Goal: Book appointment/travel/reservation

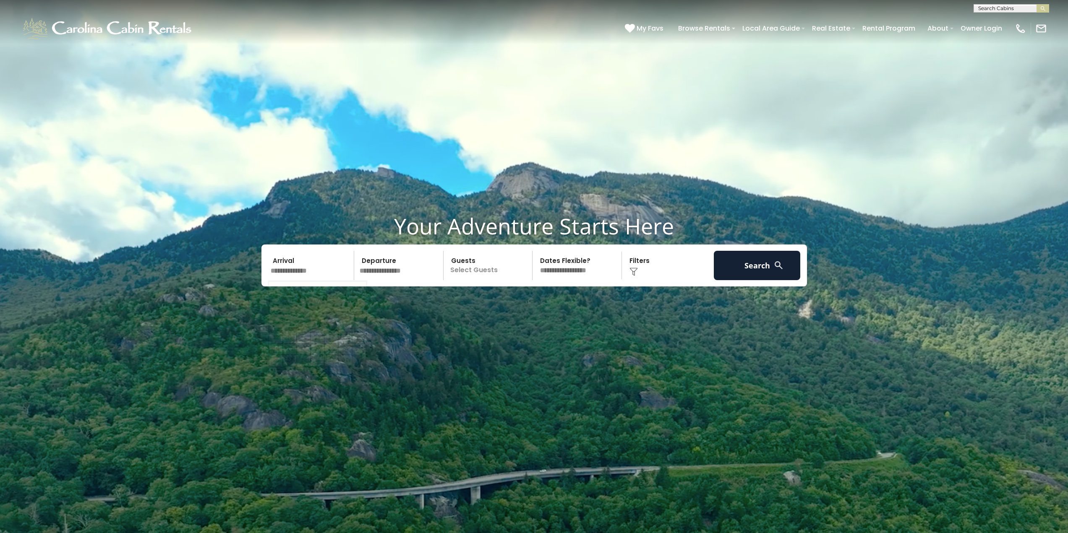
click at [288, 272] on input "text" at bounding box center [311, 265] width 87 height 29
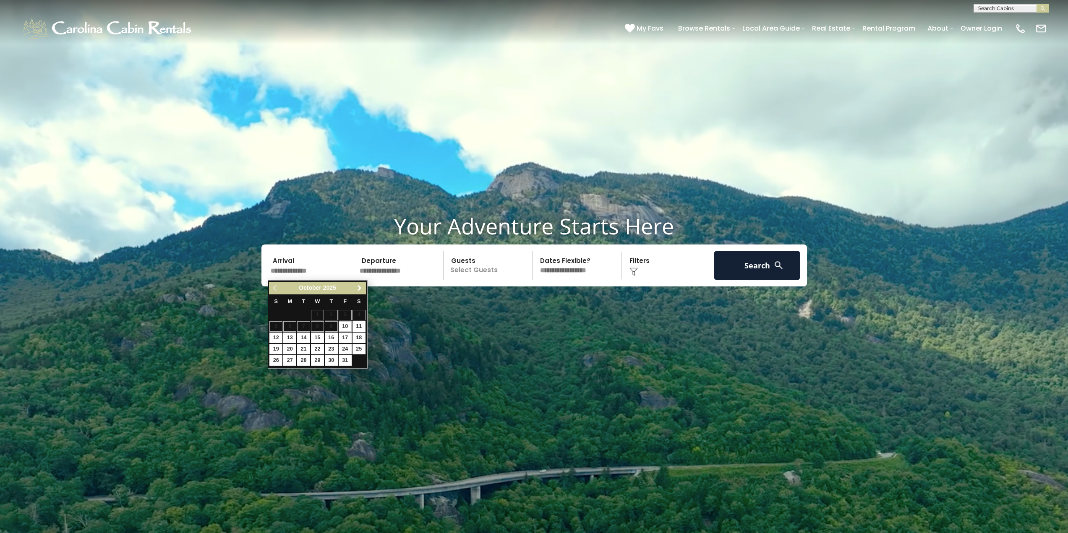
click at [363, 292] on link "Next" at bounding box center [360, 288] width 10 height 10
click at [279, 361] on link "28" at bounding box center [275, 360] width 13 height 10
type input "********"
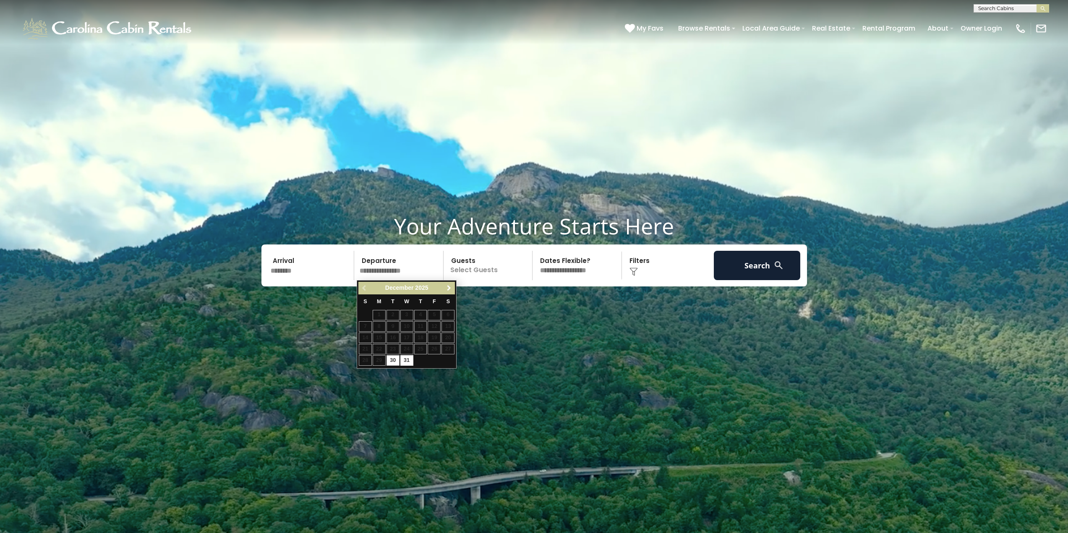
click at [446, 292] on link "Next" at bounding box center [449, 288] width 10 height 10
click at [423, 315] on link "1" at bounding box center [420, 315] width 13 height 10
type input "******"
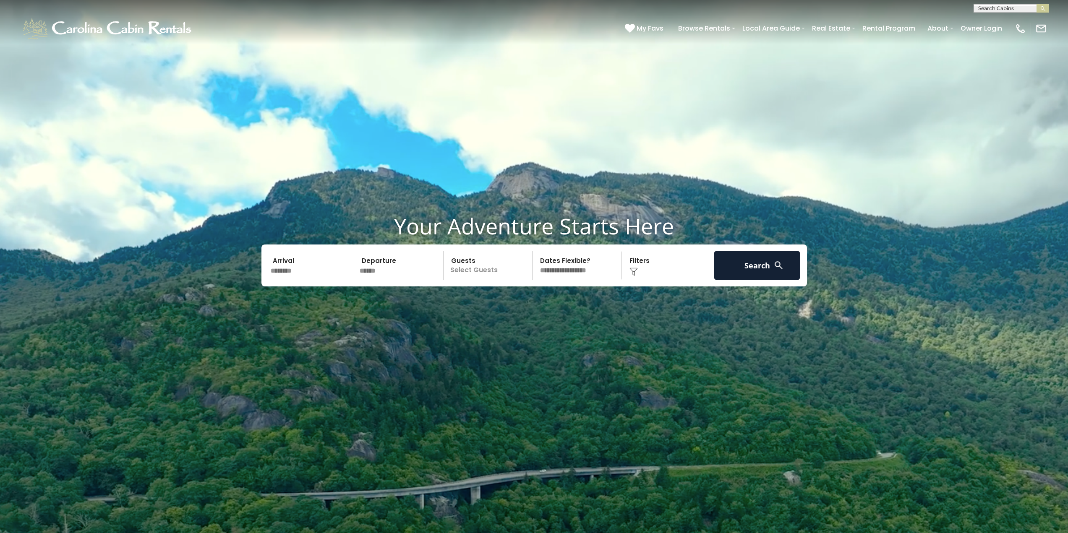
click at [472, 268] on p "Select Guests" at bounding box center [489, 265] width 86 height 29
click at [526, 299] on div "+" at bounding box center [530, 300] width 10 height 10
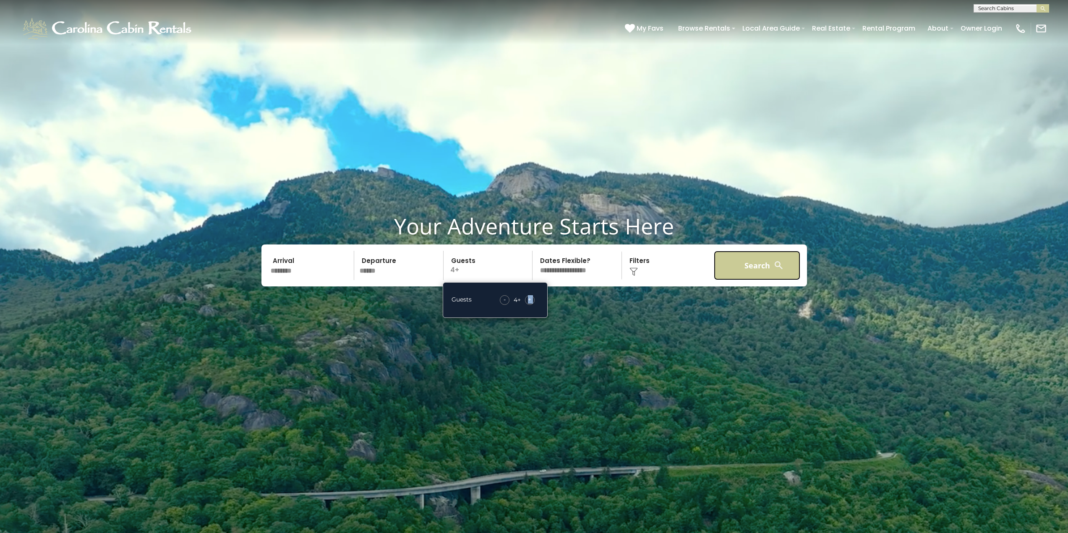
click at [749, 269] on button "Search" at bounding box center [757, 265] width 87 height 29
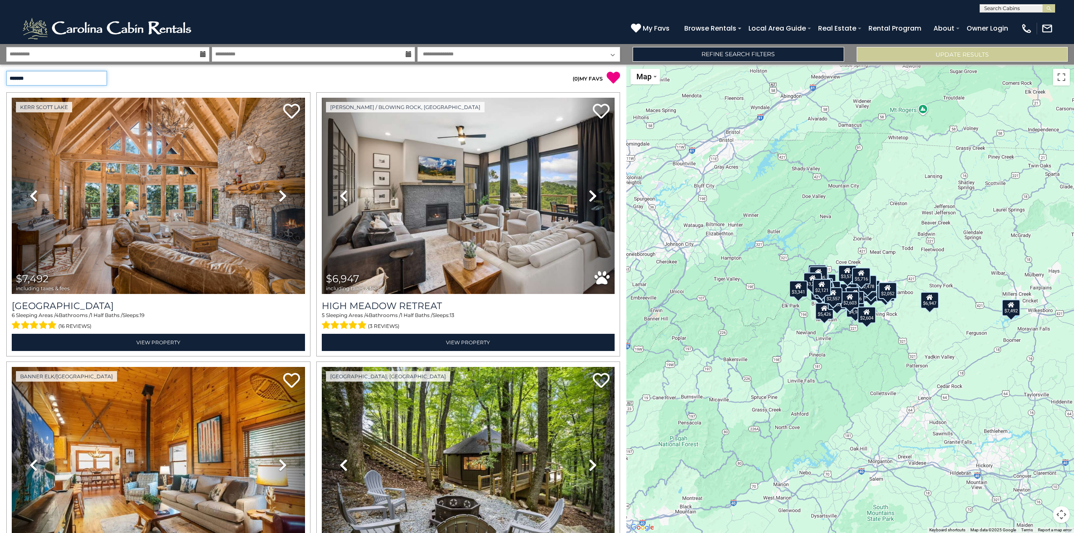
click at [101, 76] on select "**********" at bounding box center [56, 78] width 101 height 15
select select "*********"
click at [6, 71] on select "**********" at bounding box center [56, 78] width 101 height 15
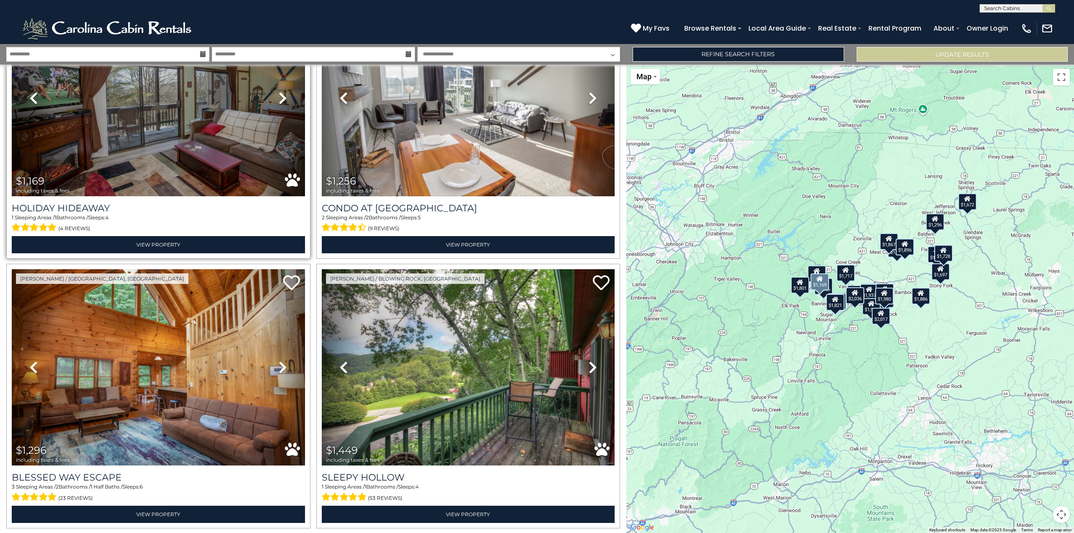
scroll to position [294, 0]
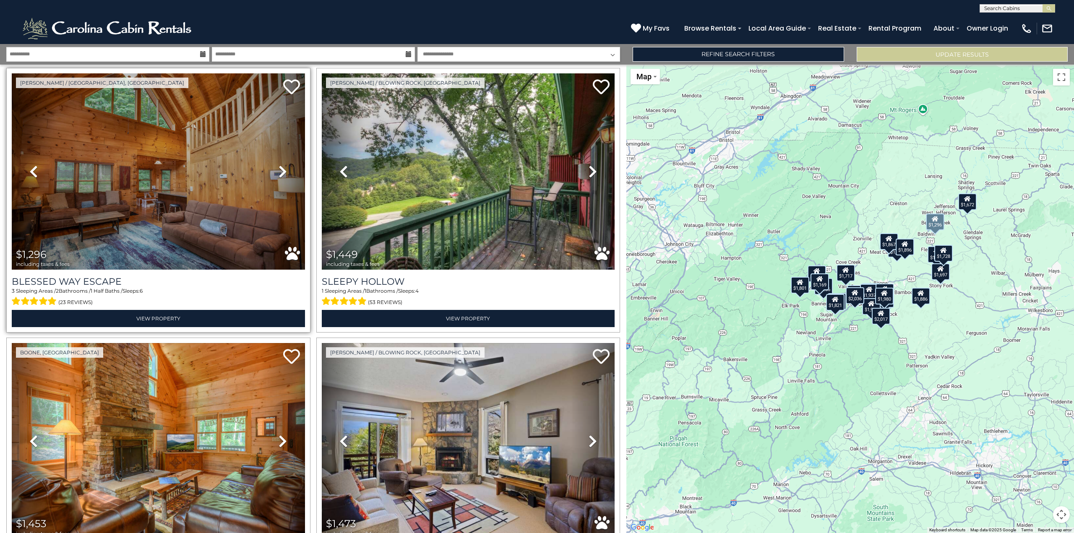
click at [279, 171] on icon at bounding box center [283, 171] width 8 height 13
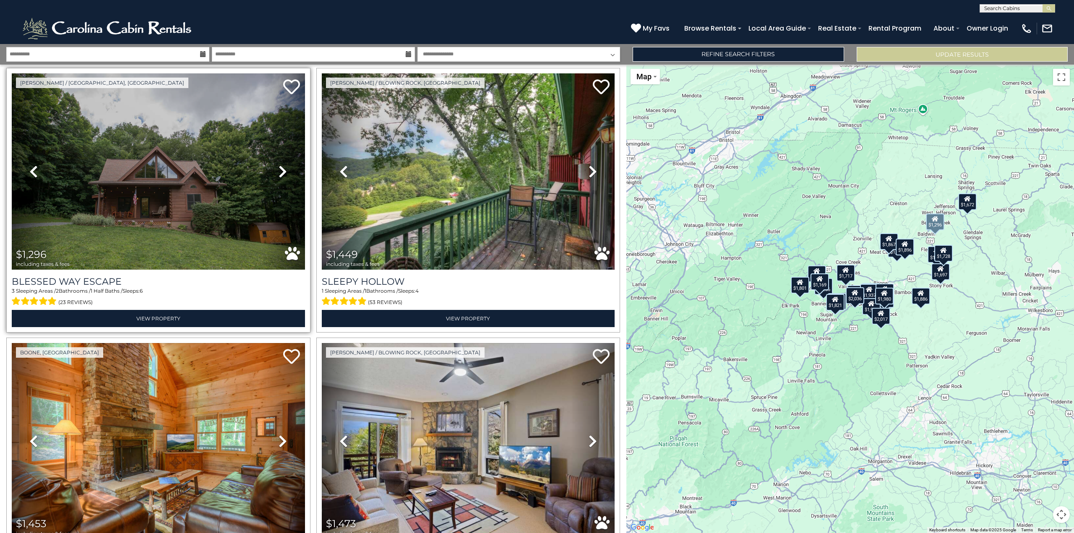
click at [280, 170] on icon at bounding box center [283, 171] width 8 height 13
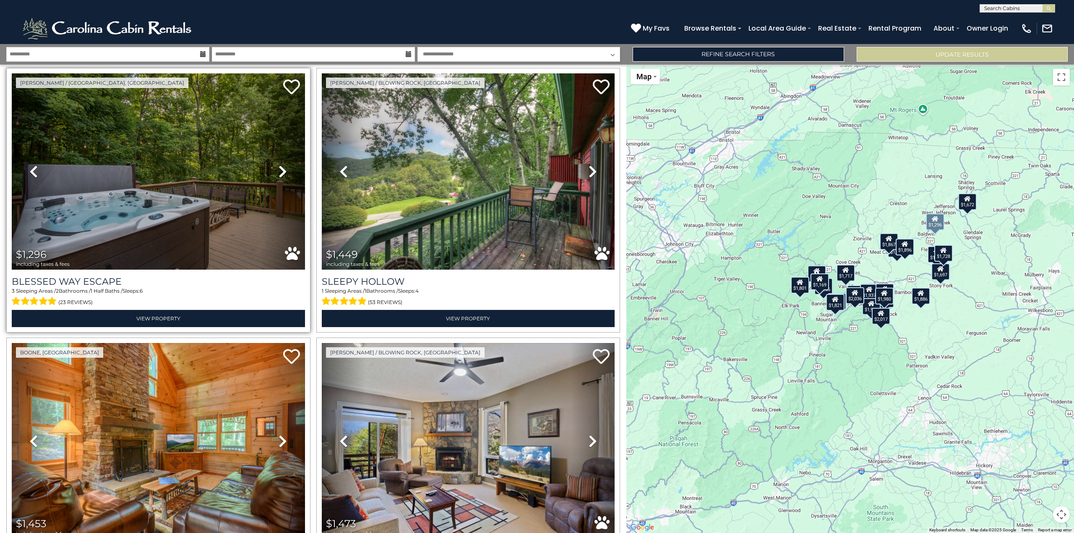
click at [281, 170] on icon at bounding box center [283, 171] width 8 height 13
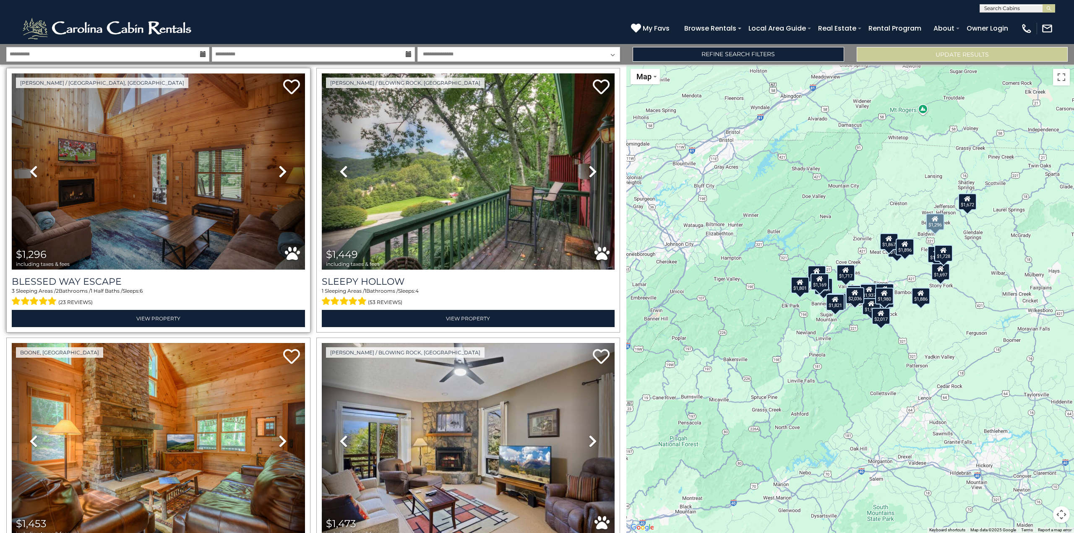
click at [281, 170] on icon at bounding box center [283, 171] width 8 height 13
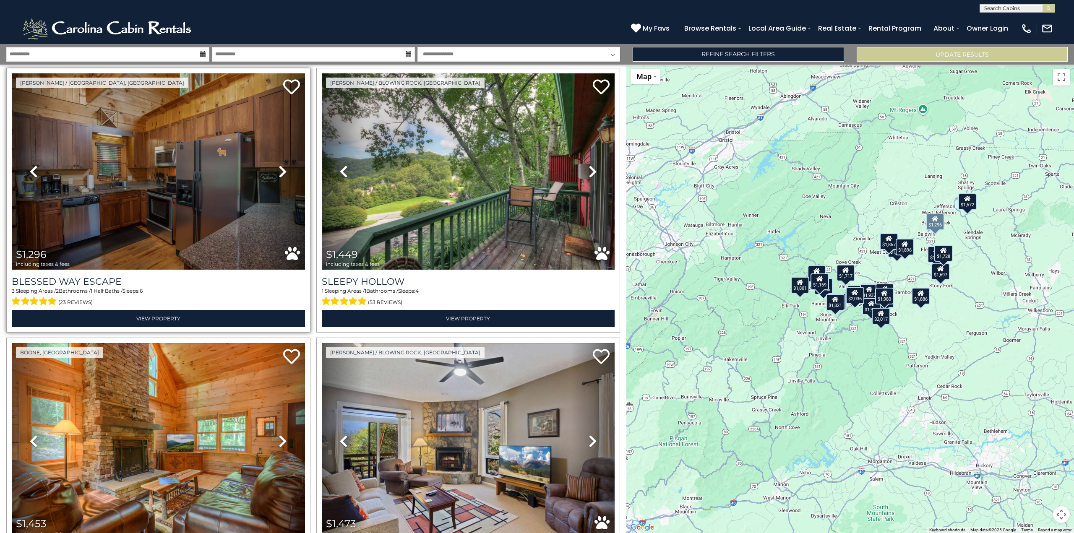
click at [281, 170] on icon at bounding box center [283, 171] width 8 height 13
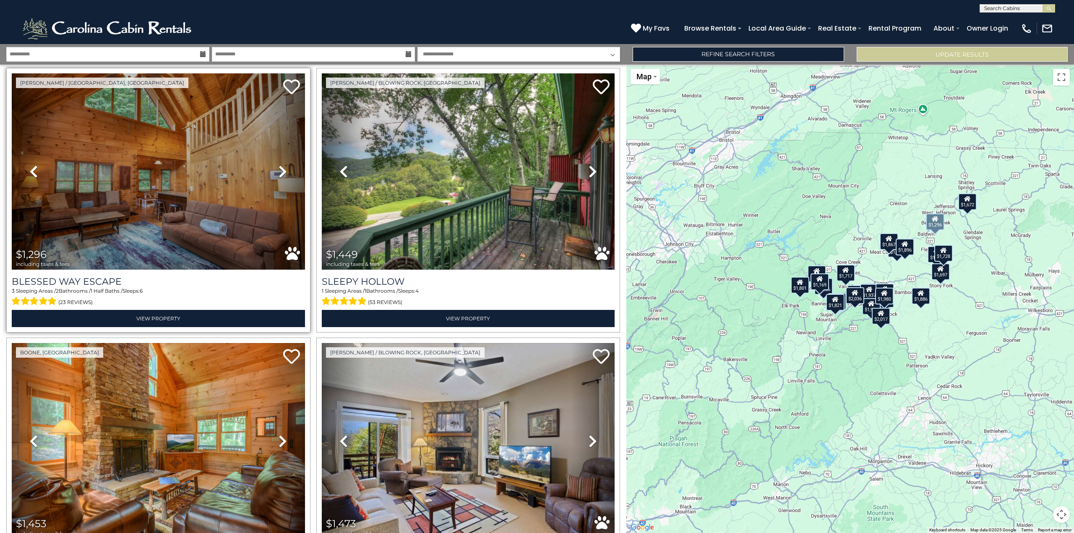
click at [281, 169] on icon at bounding box center [283, 171] width 8 height 13
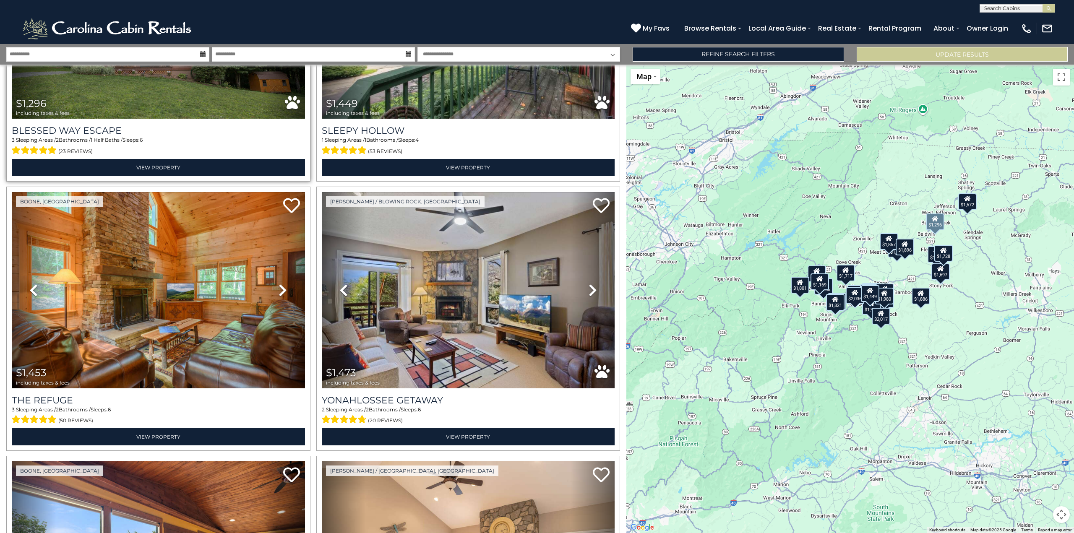
scroll to position [462, 0]
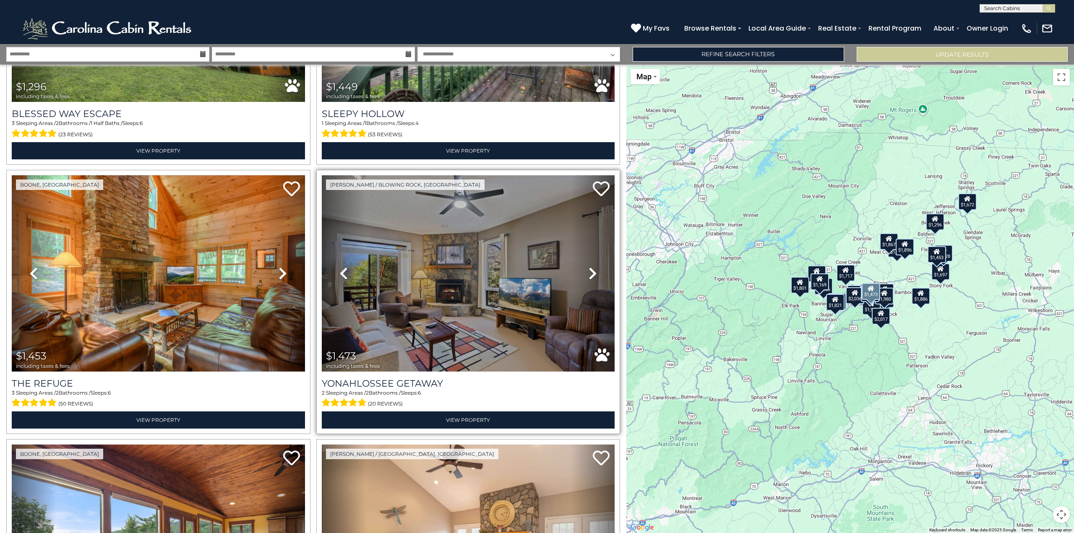
click at [590, 270] on icon at bounding box center [593, 273] width 8 height 13
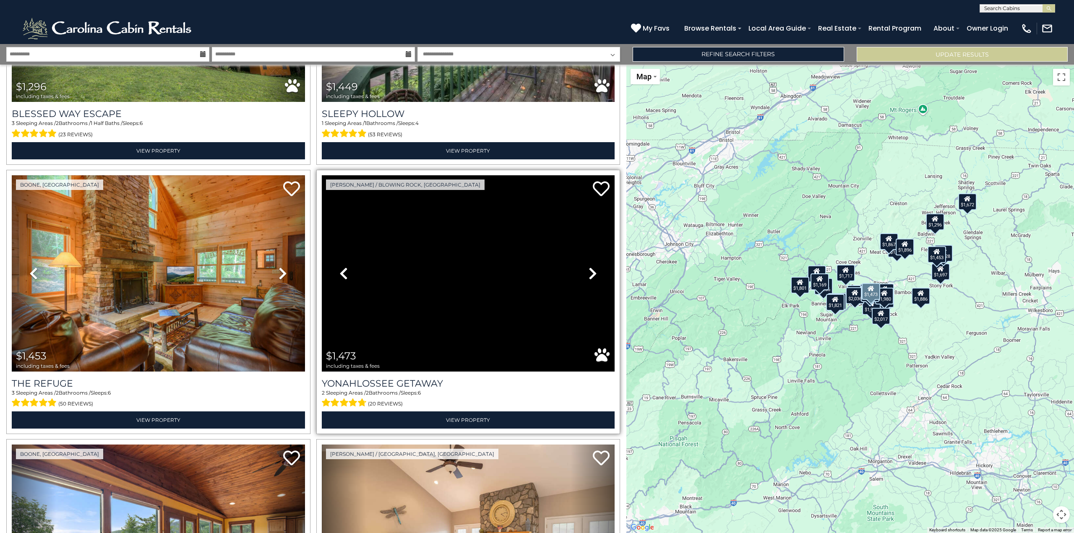
click at [590, 270] on icon at bounding box center [593, 273] width 8 height 13
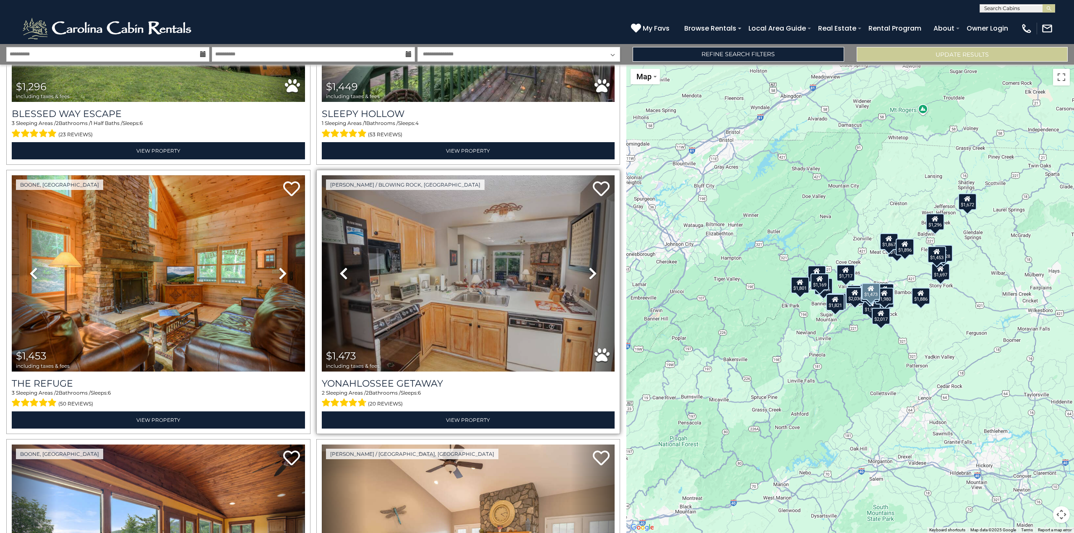
click at [590, 270] on icon at bounding box center [593, 273] width 8 height 13
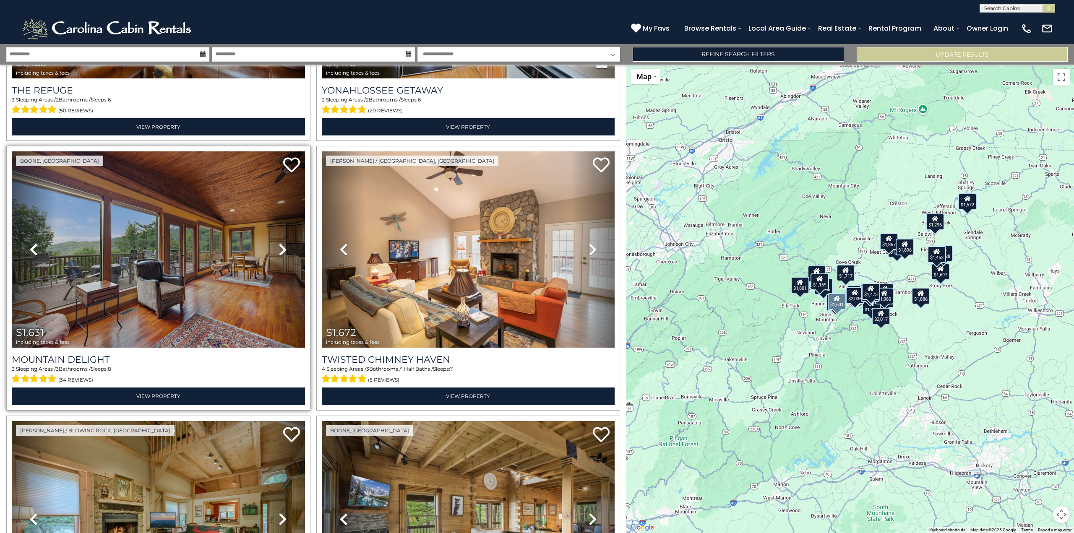
scroll to position [755, 0]
click at [281, 244] on icon at bounding box center [283, 249] width 8 height 13
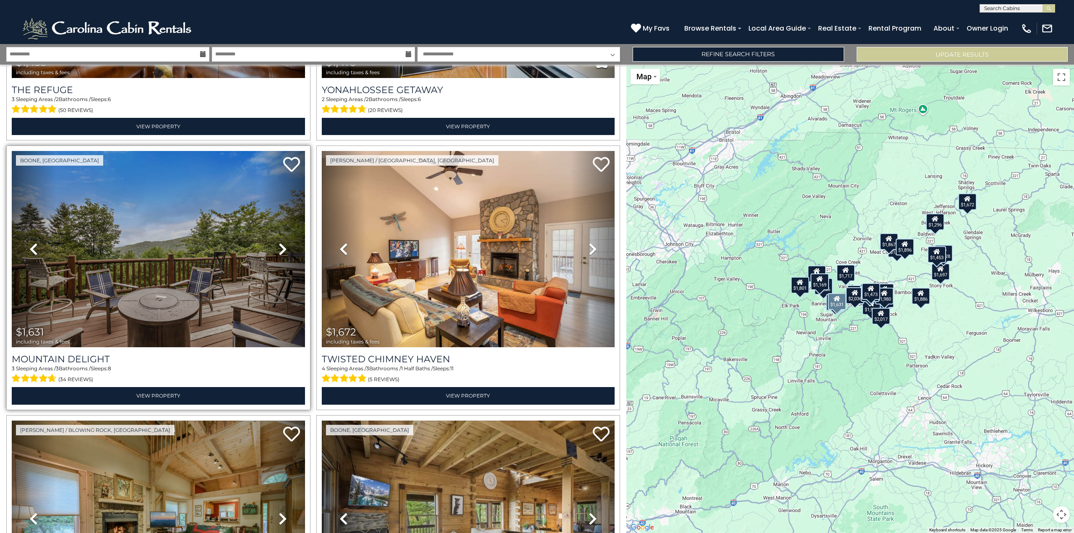
click at [281, 244] on icon at bounding box center [283, 249] width 8 height 13
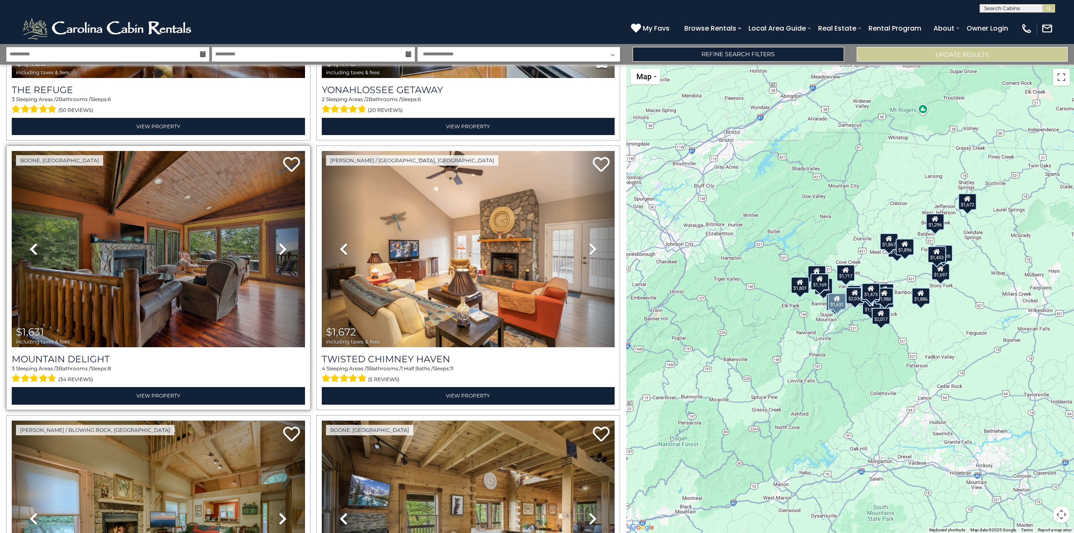
click at [281, 244] on icon at bounding box center [283, 249] width 8 height 13
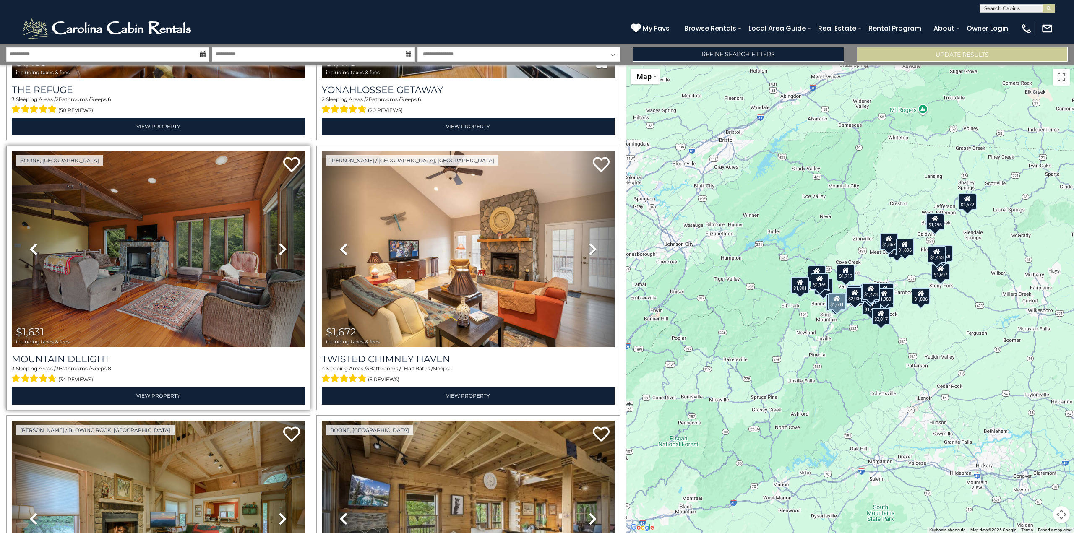
click at [281, 244] on icon at bounding box center [283, 249] width 8 height 13
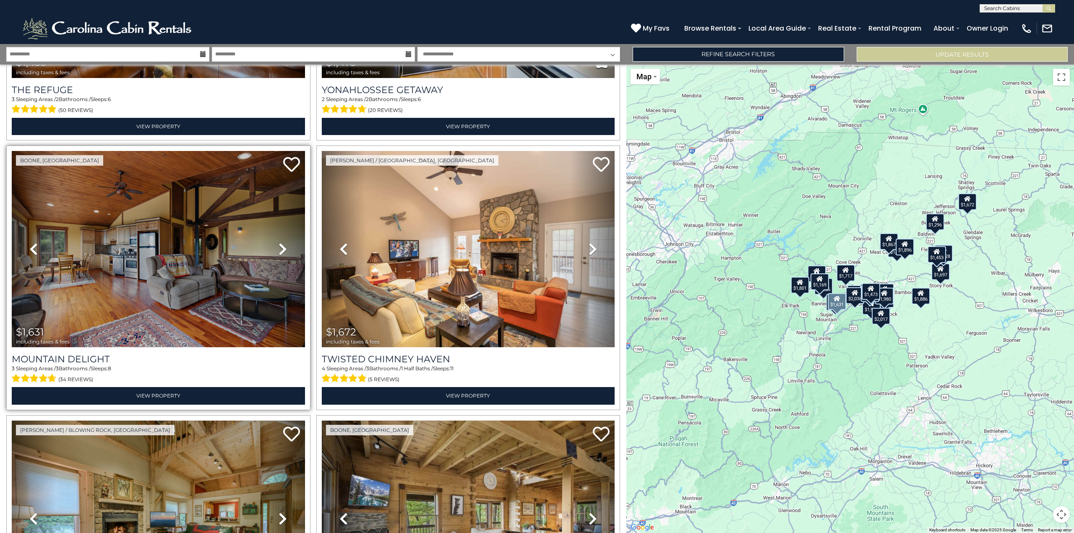
click at [281, 244] on icon at bounding box center [283, 249] width 8 height 13
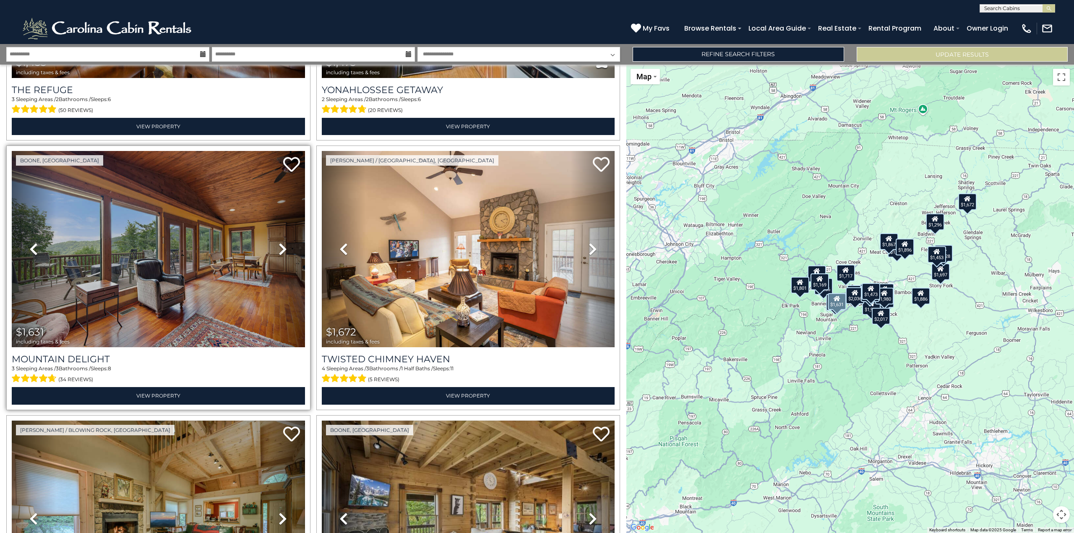
click at [281, 244] on icon at bounding box center [283, 249] width 8 height 13
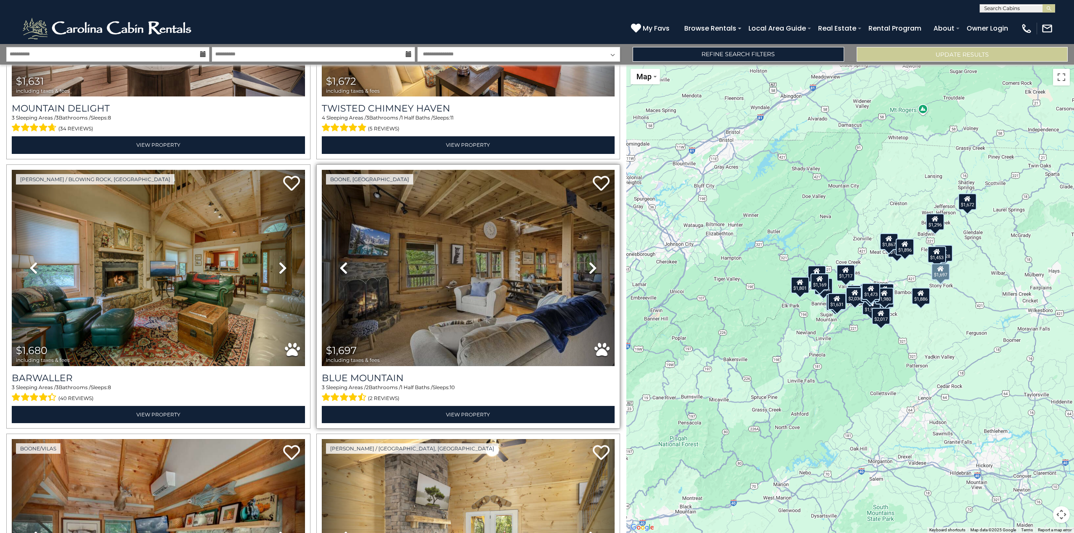
scroll to position [1007, 0]
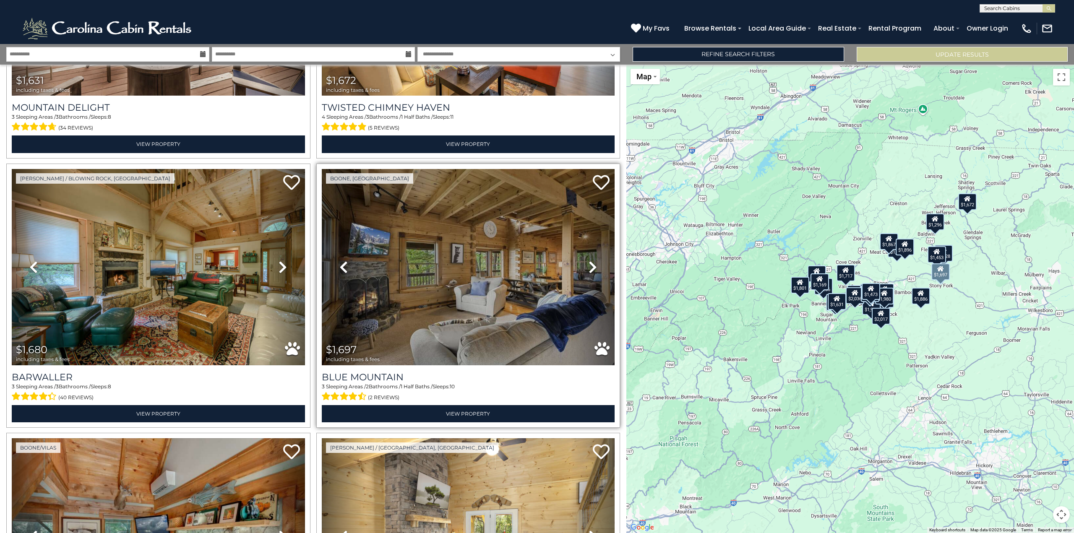
click at [589, 263] on icon at bounding box center [593, 267] width 8 height 13
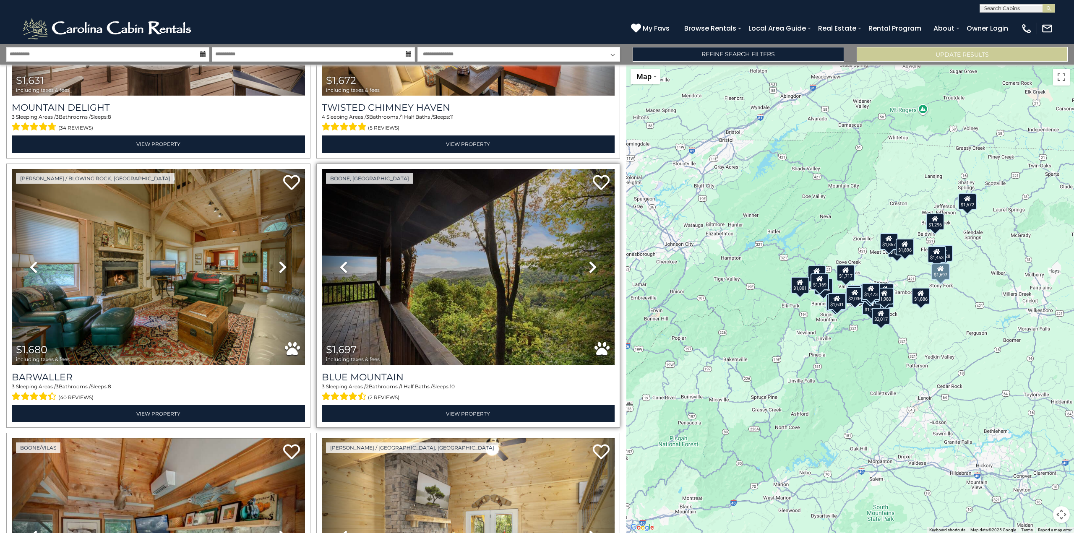
click at [589, 262] on icon at bounding box center [593, 267] width 8 height 13
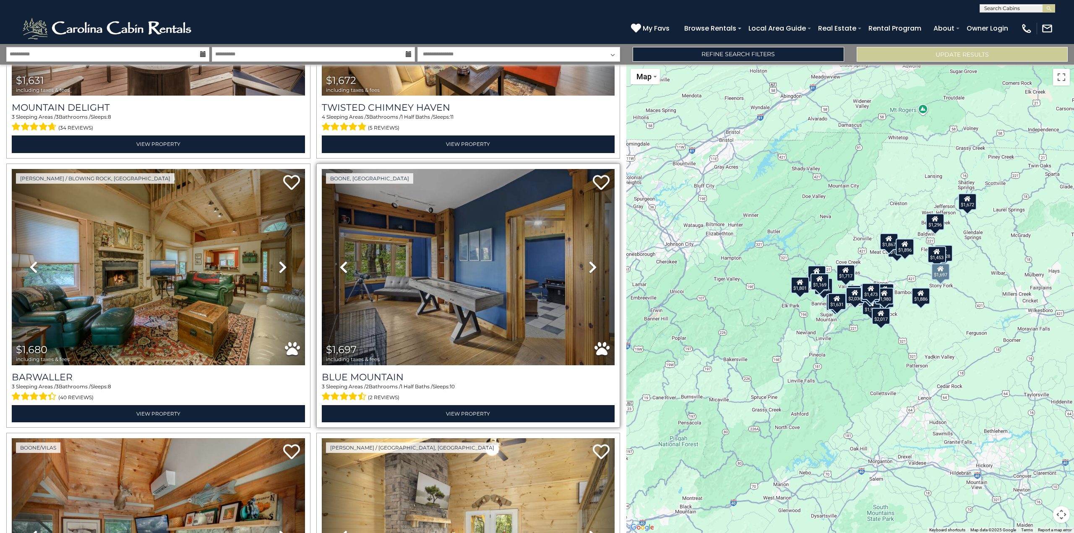
click at [589, 262] on icon at bounding box center [593, 267] width 8 height 13
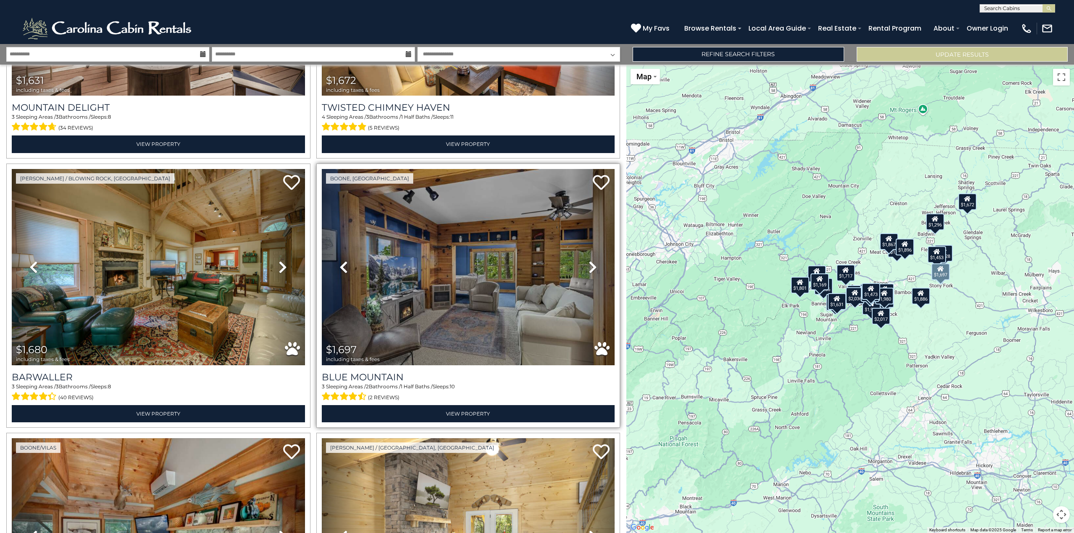
click at [342, 261] on icon at bounding box center [343, 267] width 8 height 13
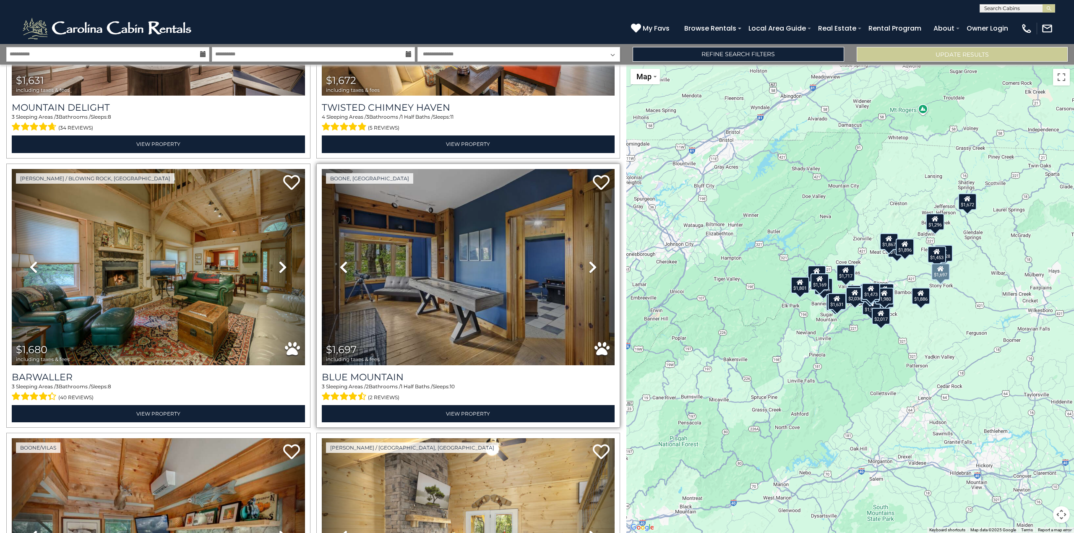
click at [593, 261] on icon at bounding box center [593, 267] width 8 height 13
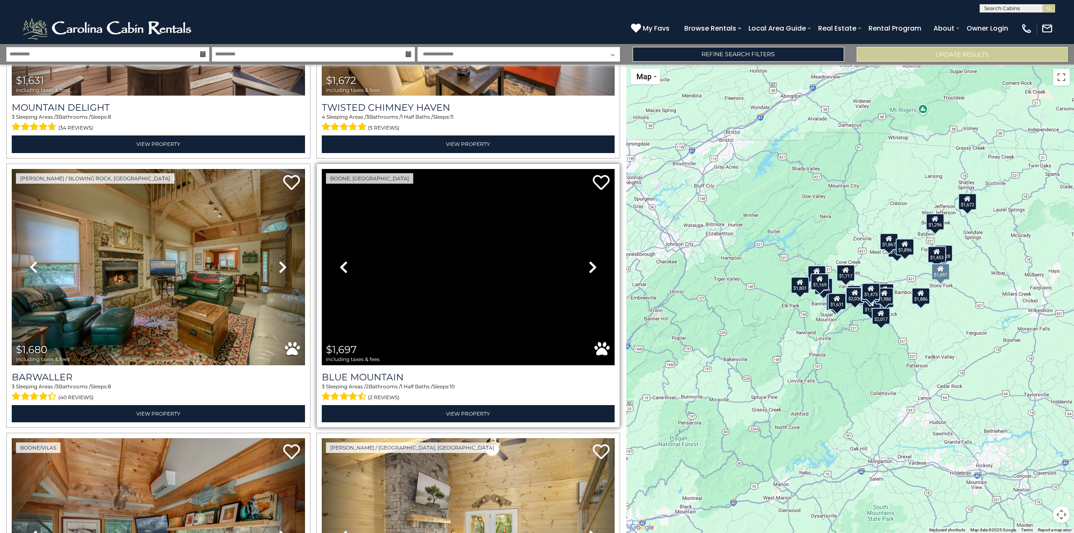
click at [593, 261] on icon at bounding box center [593, 267] width 8 height 13
click at [591, 261] on icon at bounding box center [593, 267] width 8 height 13
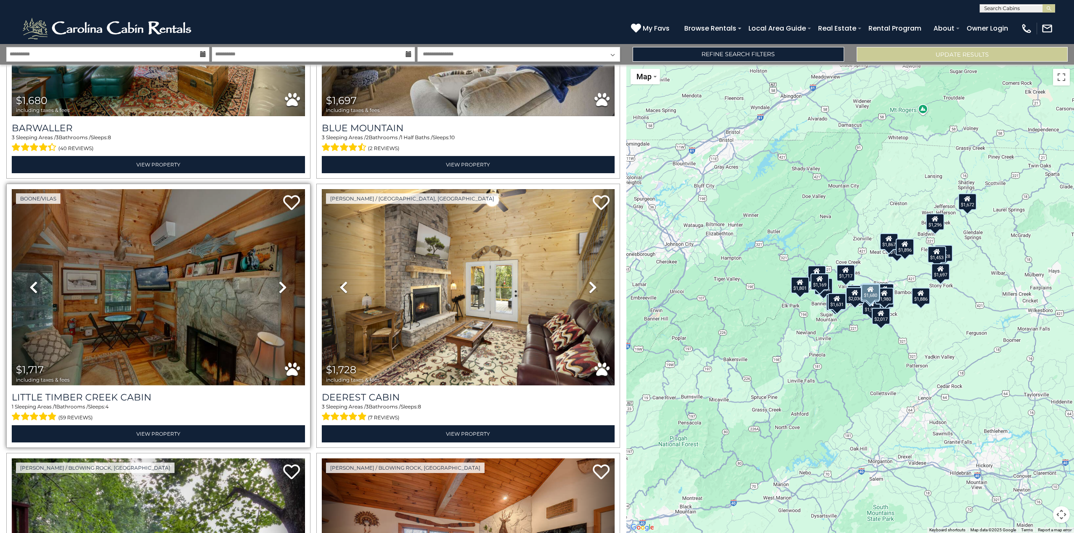
scroll to position [1259, 0]
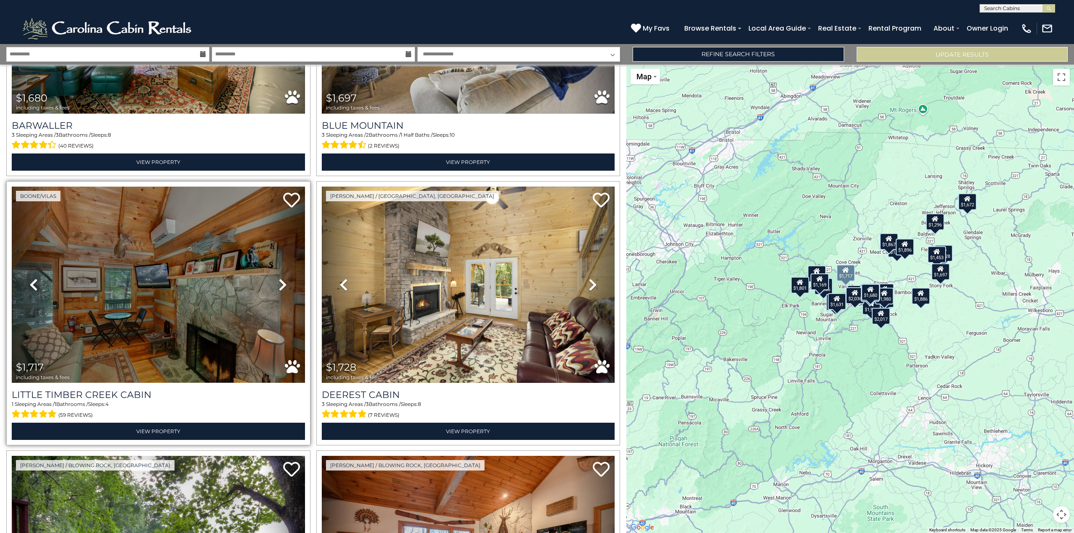
click at [283, 278] on icon at bounding box center [283, 284] width 8 height 13
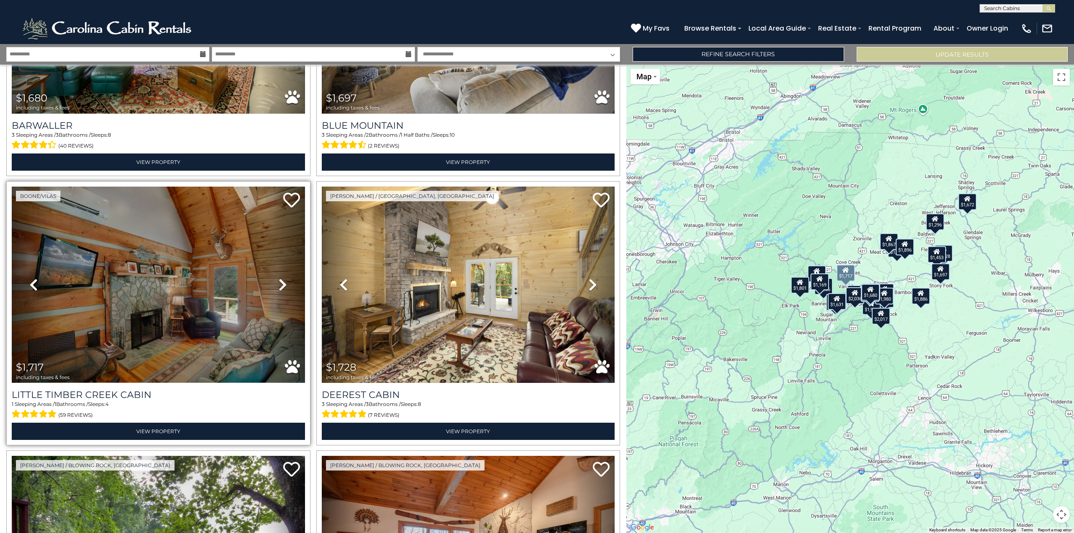
click at [282, 278] on icon at bounding box center [283, 284] width 8 height 13
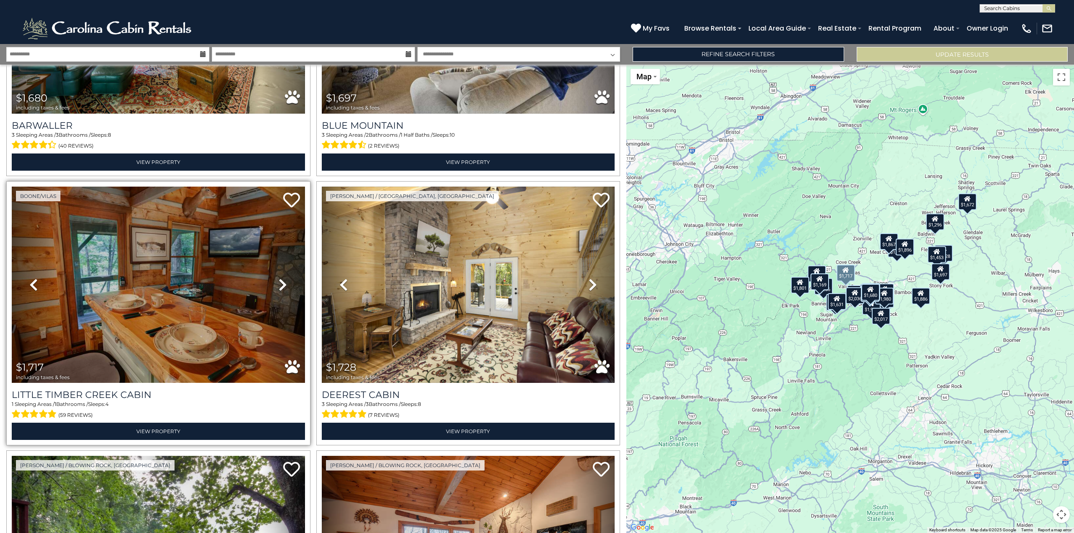
click at [282, 278] on icon at bounding box center [283, 284] width 8 height 13
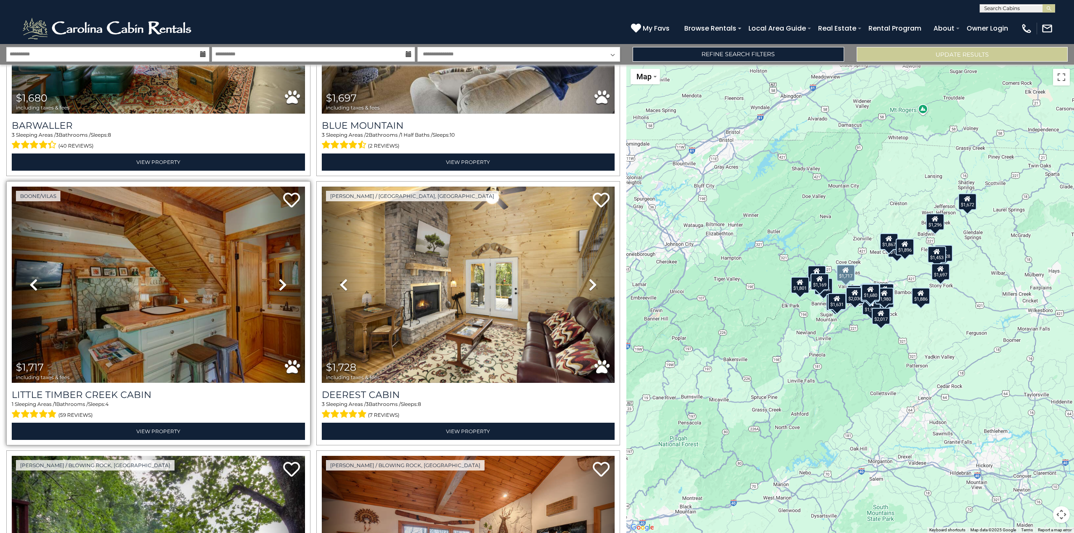
click at [282, 278] on icon at bounding box center [283, 284] width 8 height 13
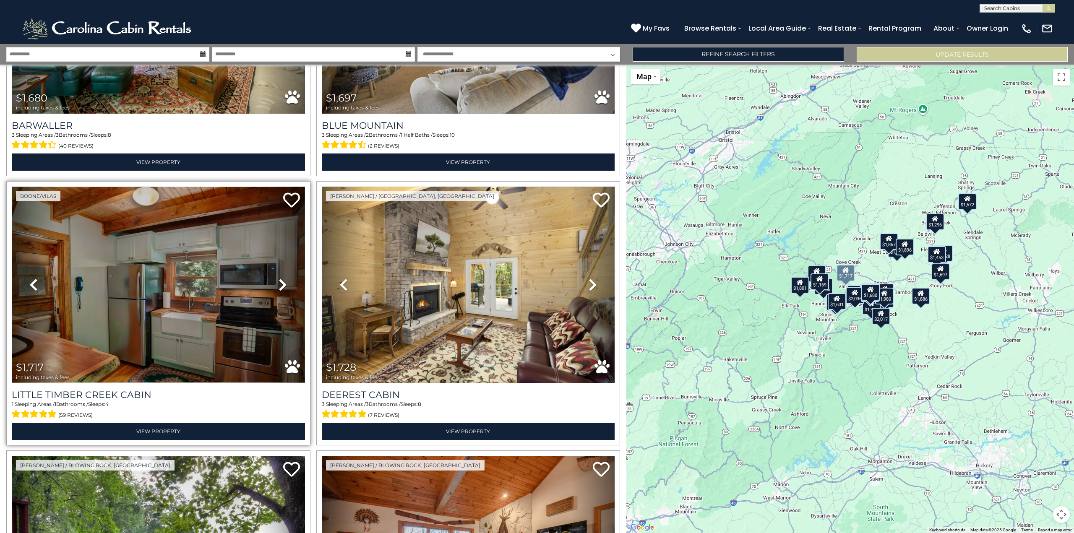
click at [282, 278] on icon at bounding box center [283, 284] width 8 height 13
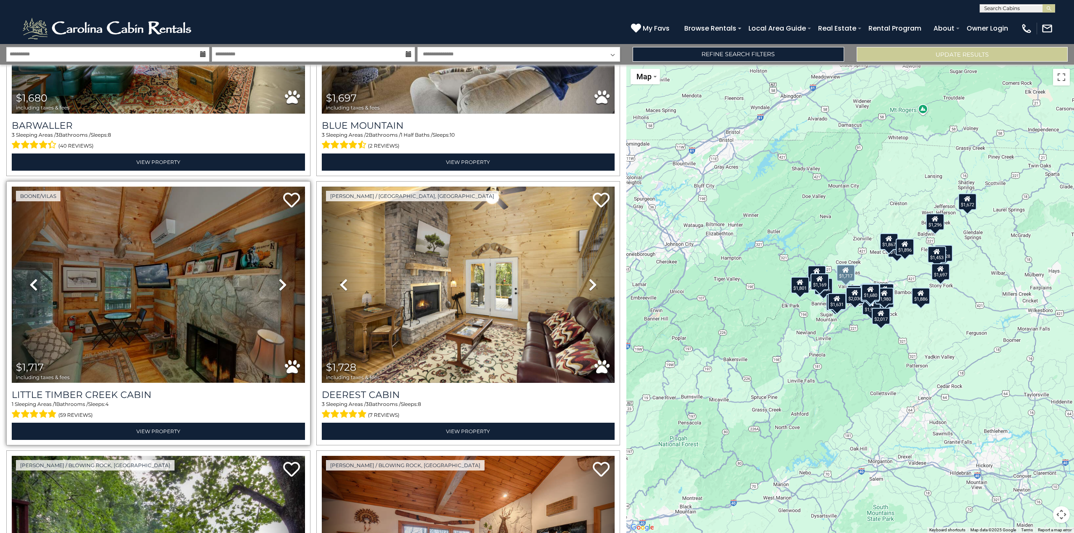
click at [282, 278] on icon at bounding box center [283, 284] width 8 height 13
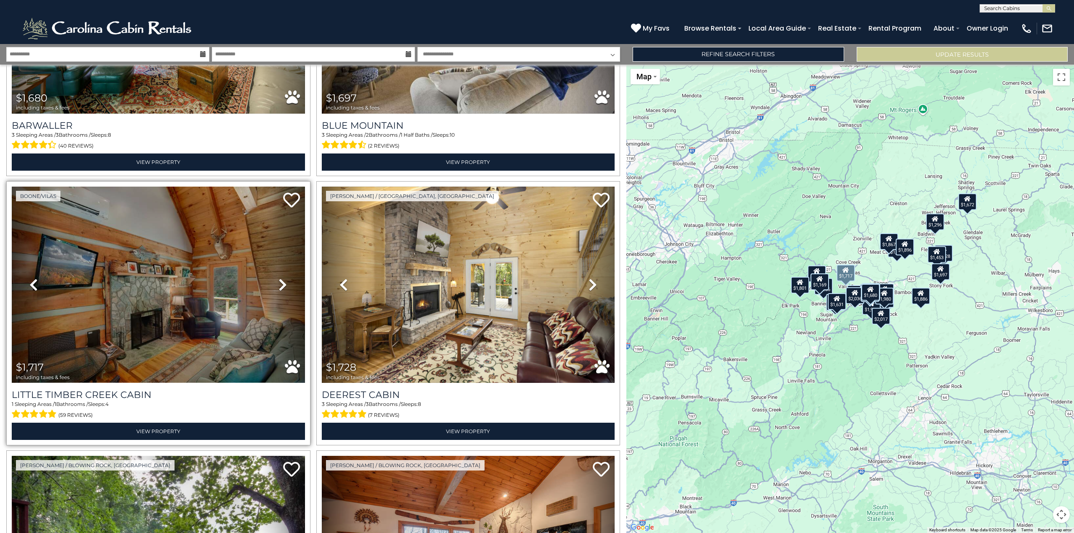
click at [282, 278] on icon at bounding box center [283, 284] width 8 height 13
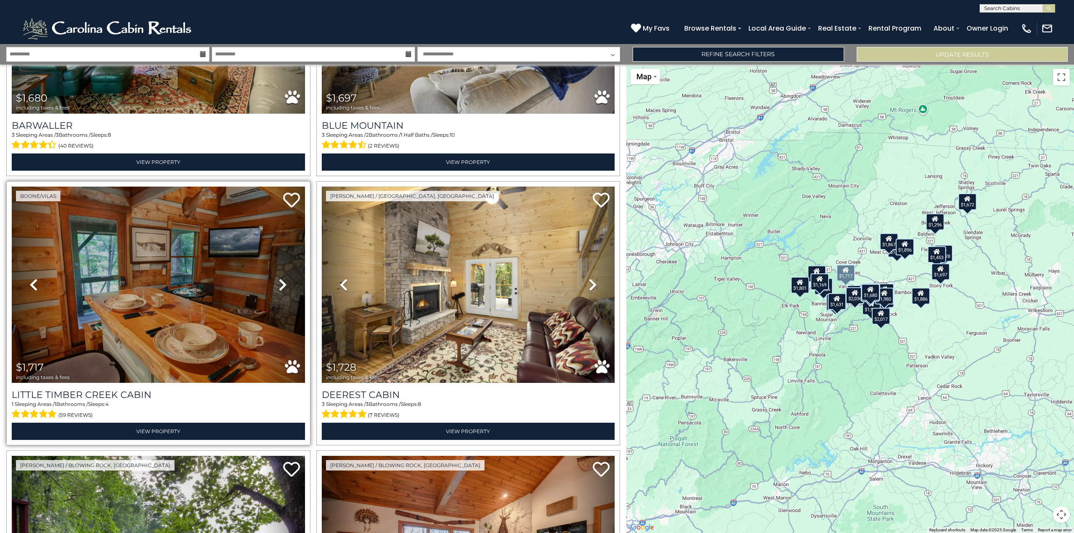
click at [282, 278] on icon at bounding box center [283, 284] width 8 height 13
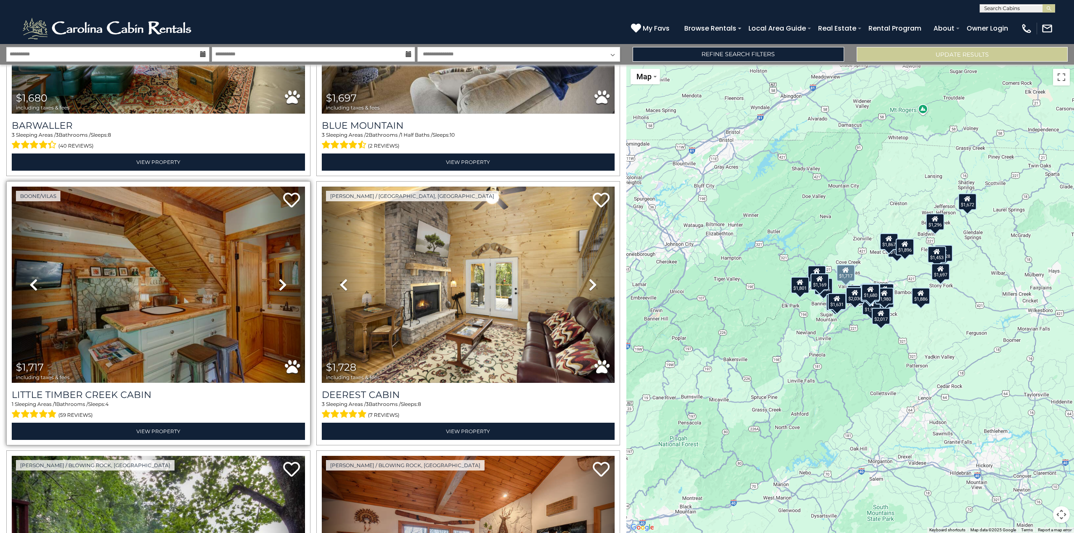
click at [282, 278] on icon at bounding box center [283, 284] width 8 height 13
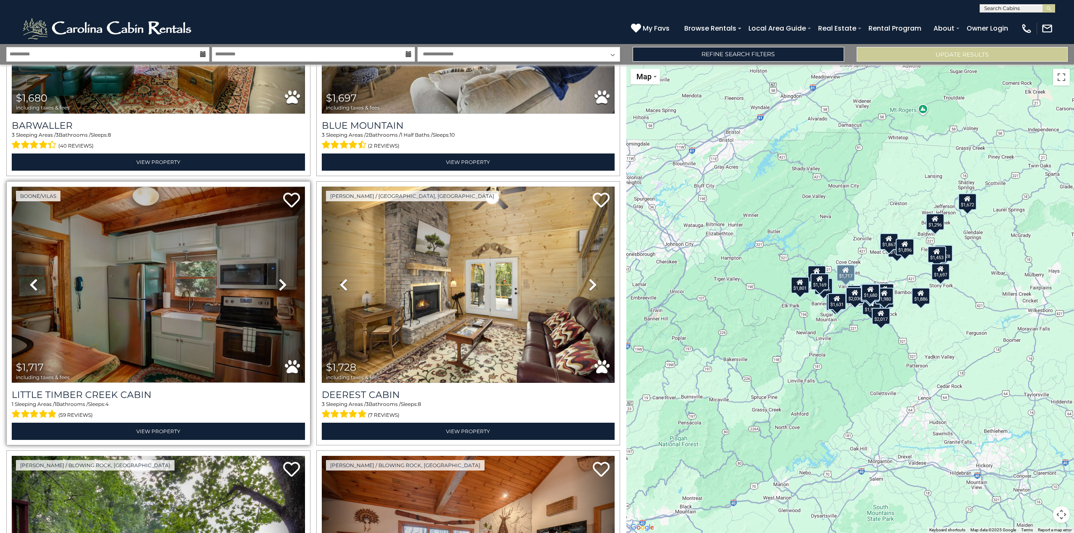
click at [282, 278] on icon at bounding box center [283, 284] width 8 height 13
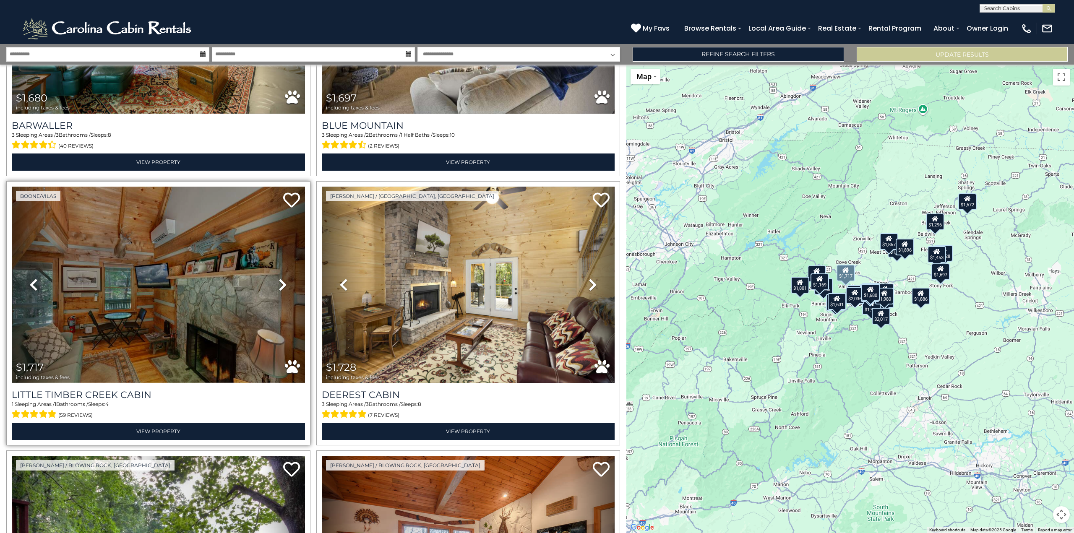
click at [282, 278] on icon at bounding box center [283, 284] width 8 height 13
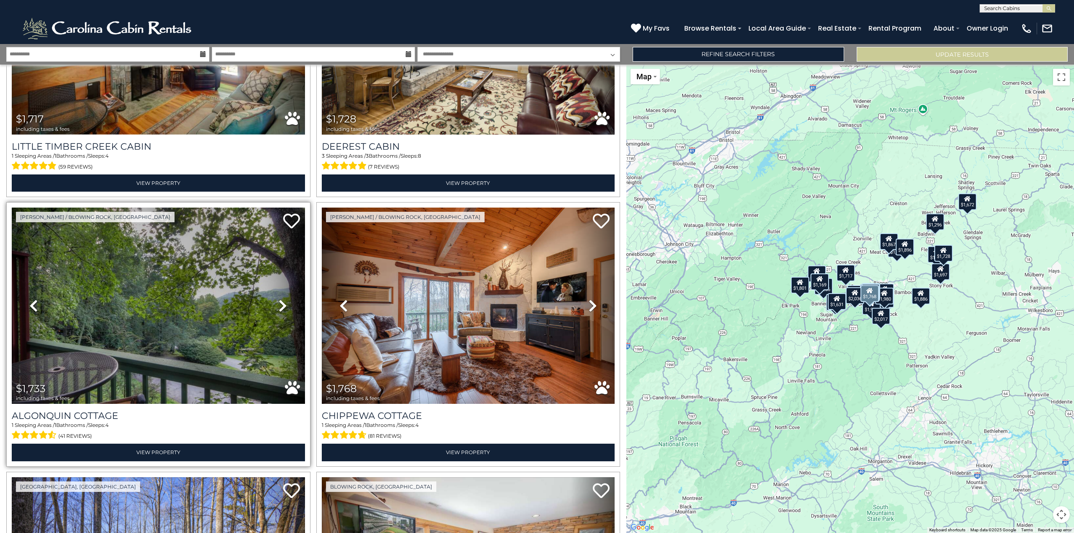
scroll to position [1511, 0]
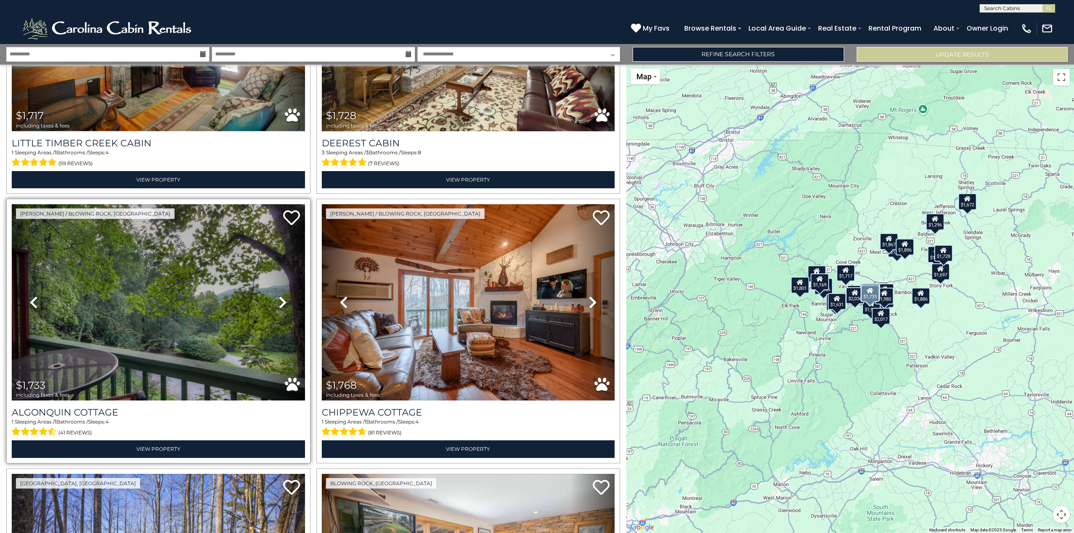
click at [282, 296] on icon at bounding box center [283, 302] width 8 height 13
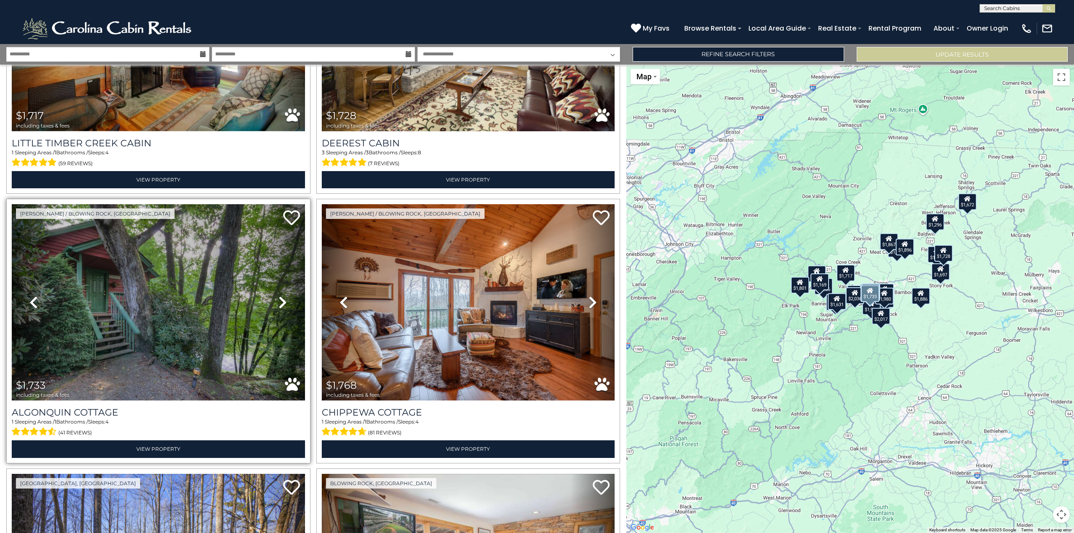
click at [282, 296] on icon at bounding box center [283, 302] width 8 height 13
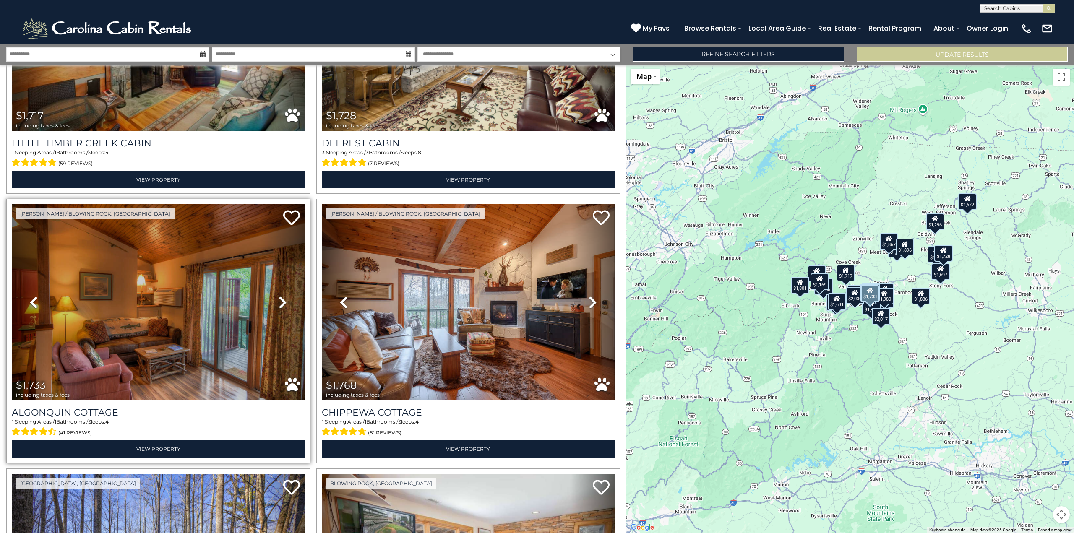
click at [282, 296] on icon at bounding box center [283, 302] width 8 height 13
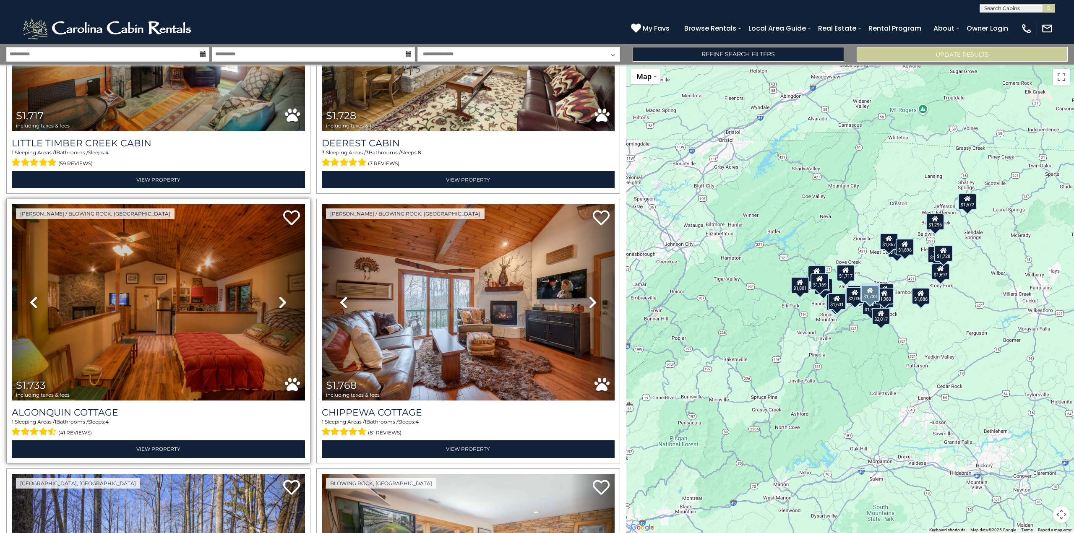
click at [282, 296] on icon at bounding box center [283, 302] width 8 height 13
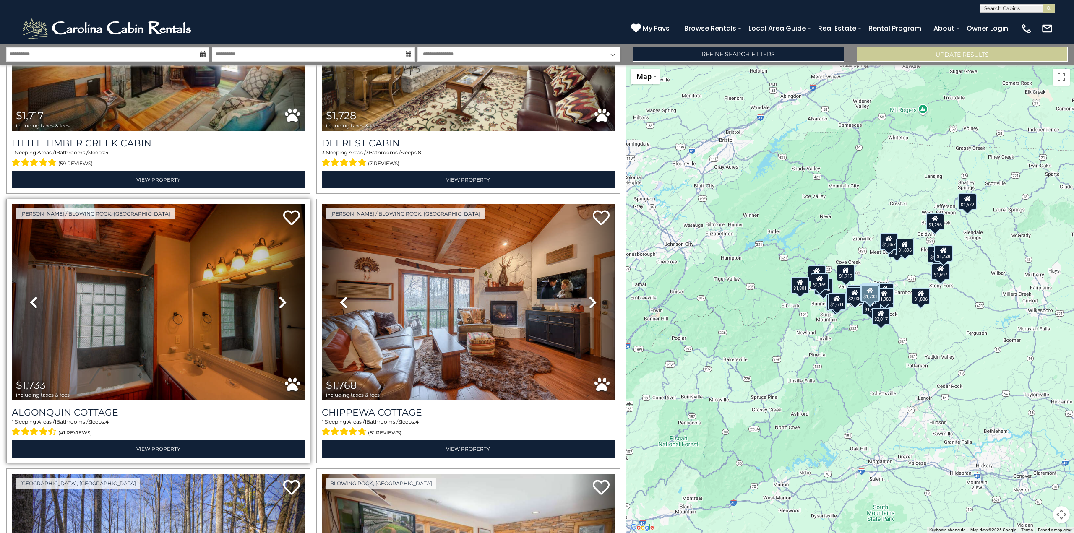
click at [282, 296] on icon at bounding box center [283, 302] width 8 height 13
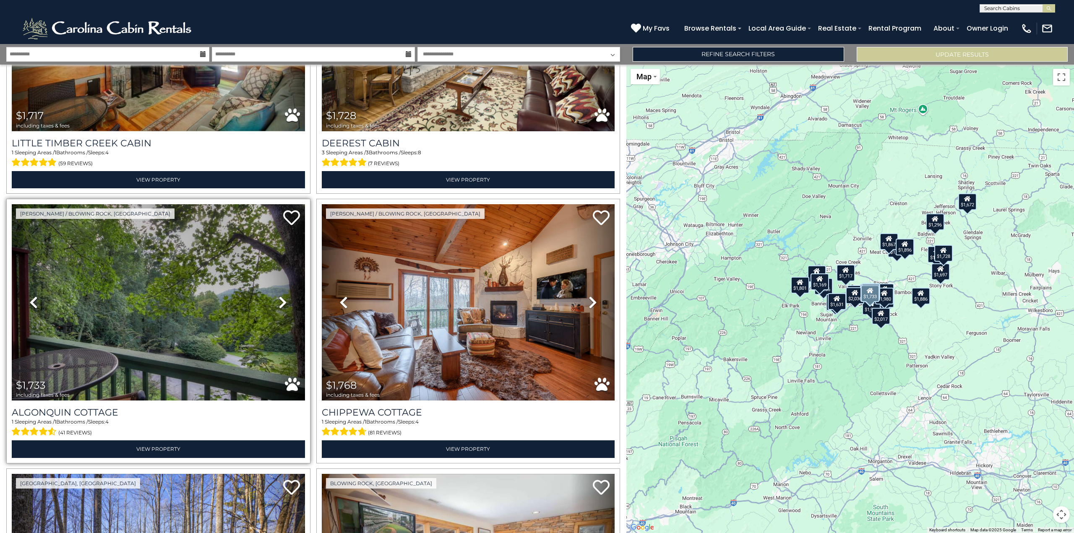
click at [282, 296] on icon at bounding box center [283, 302] width 8 height 13
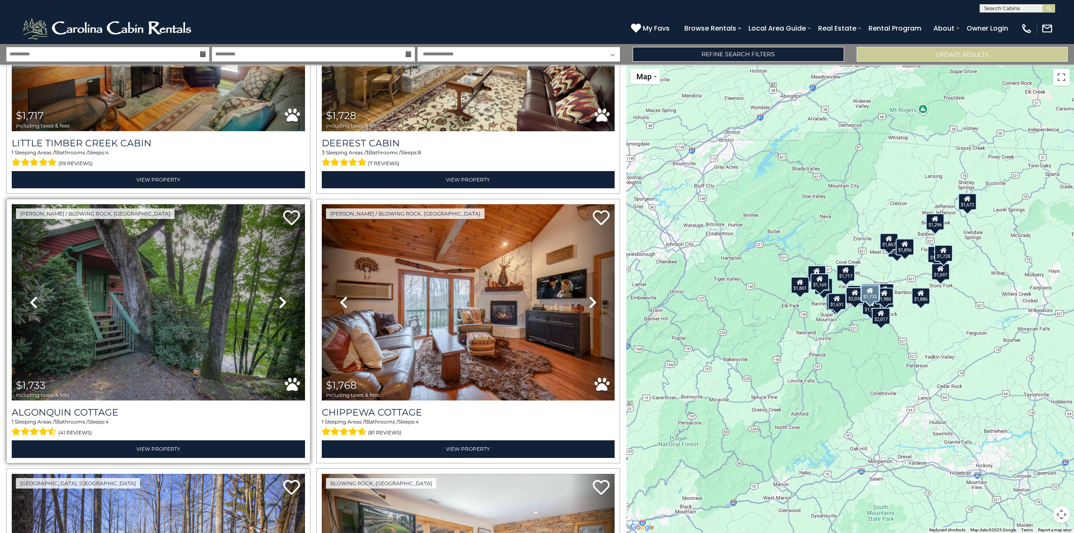
click at [282, 296] on icon at bounding box center [283, 302] width 8 height 13
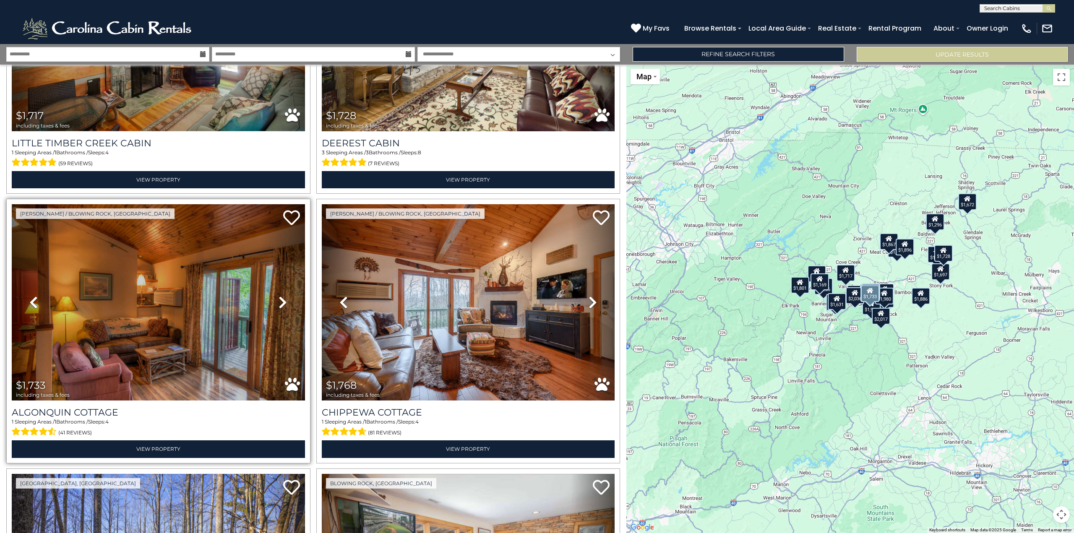
click at [282, 296] on icon at bounding box center [283, 302] width 8 height 13
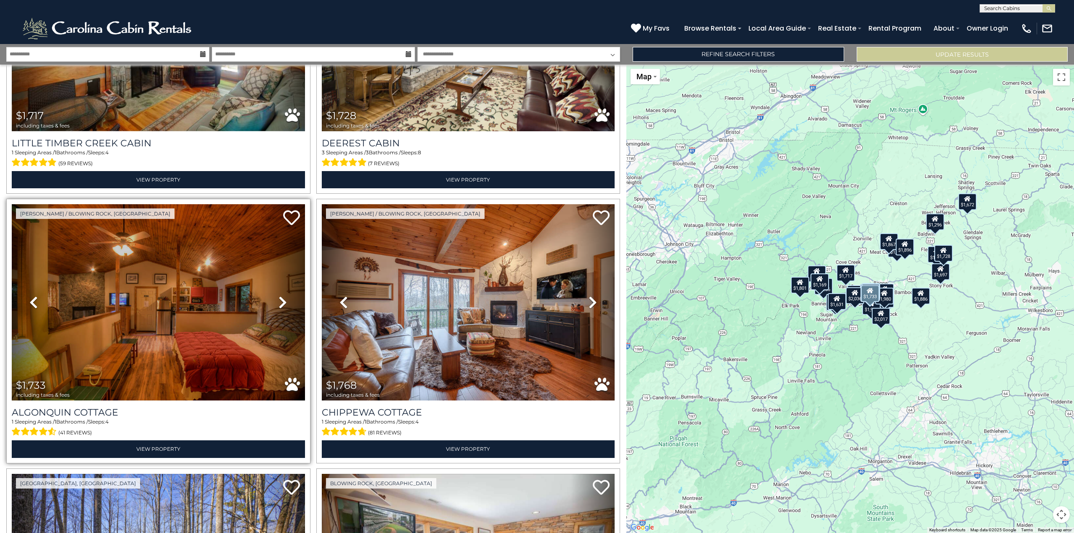
click at [282, 296] on icon at bounding box center [283, 302] width 8 height 13
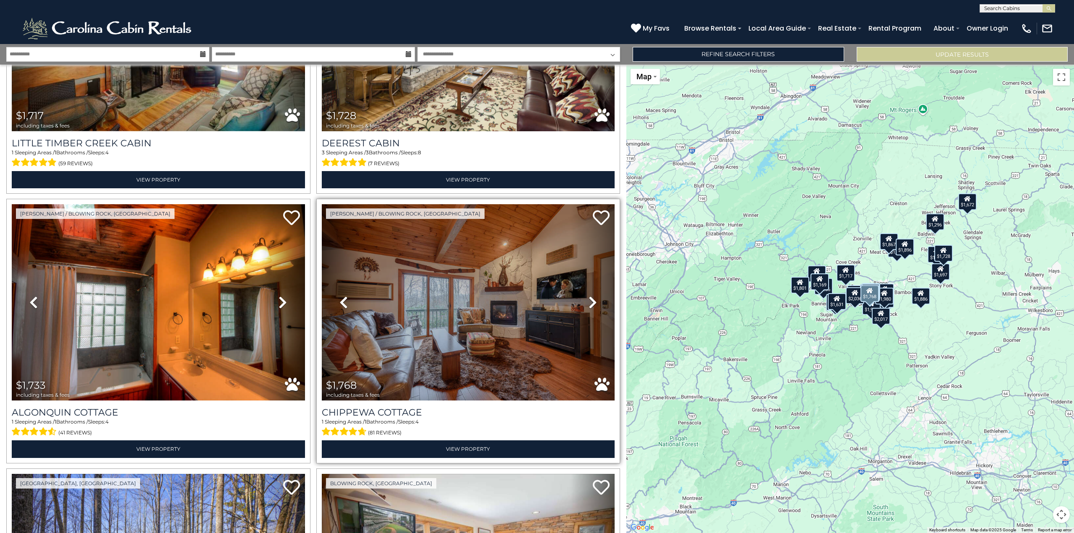
click at [590, 296] on icon at bounding box center [593, 302] width 8 height 13
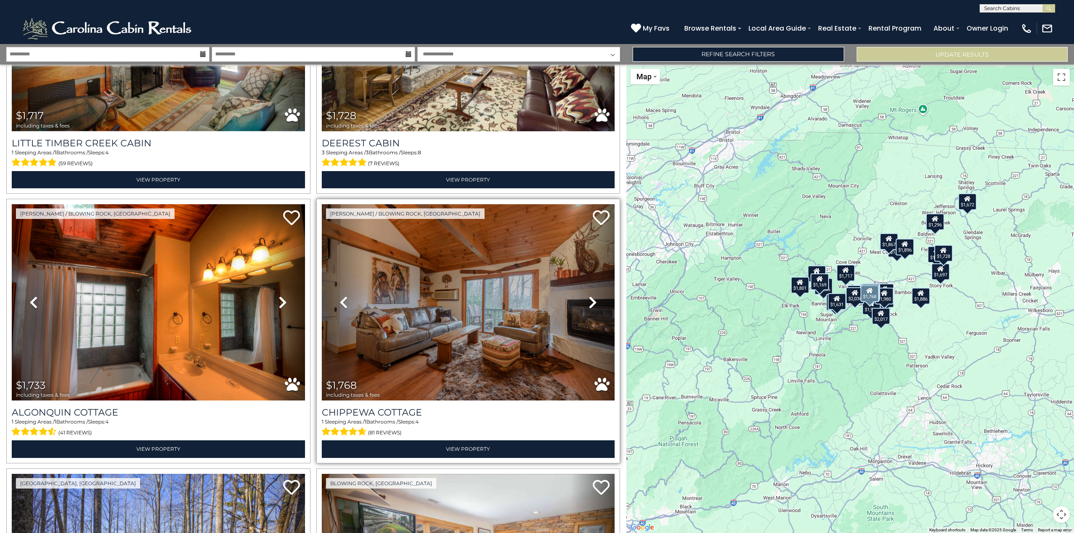
click at [590, 296] on icon at bounding box center [593, 302] width 8 height 13
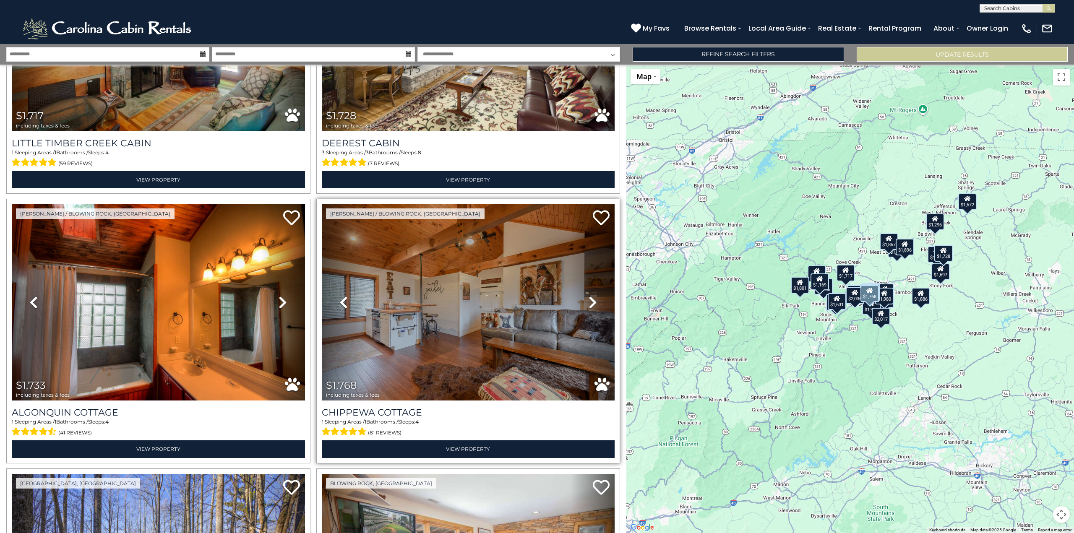
click at [590, 296] on icon at bounding box center [593, 302] width 8 height 13
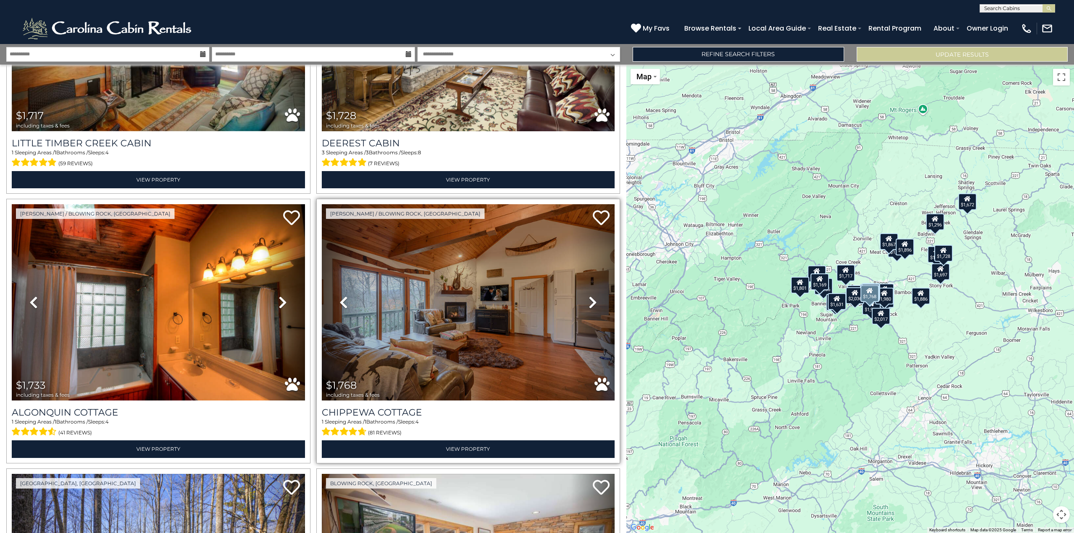
click at [590, 296] on icon at bounding box center [593, 302] width 8 height 13
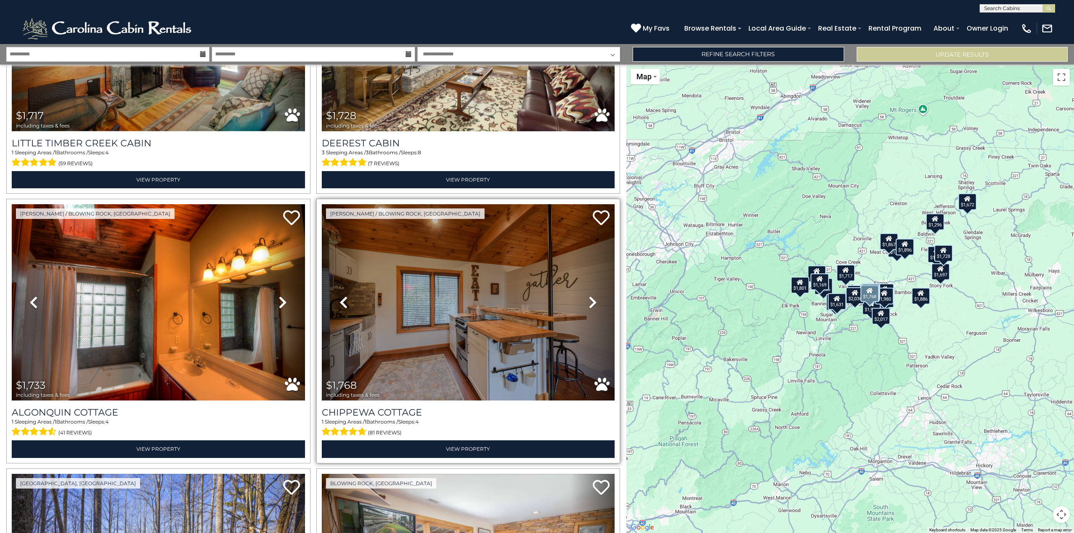
click at [590, 296] on icon at bounding box center [593, 302] width 8 height 13
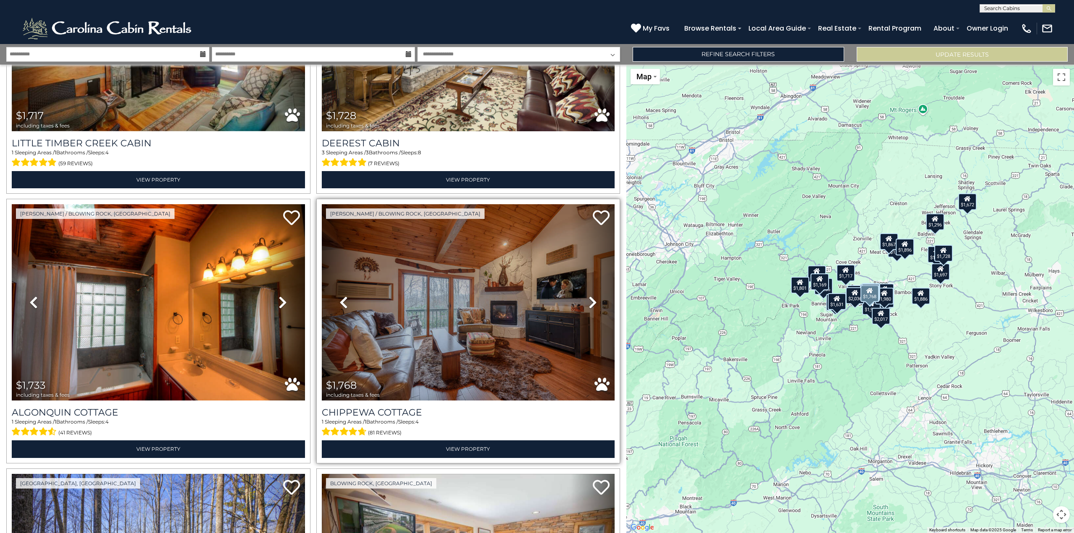
click at [590, 296] on icon at bounding box center [593, 302] width 8 height 13
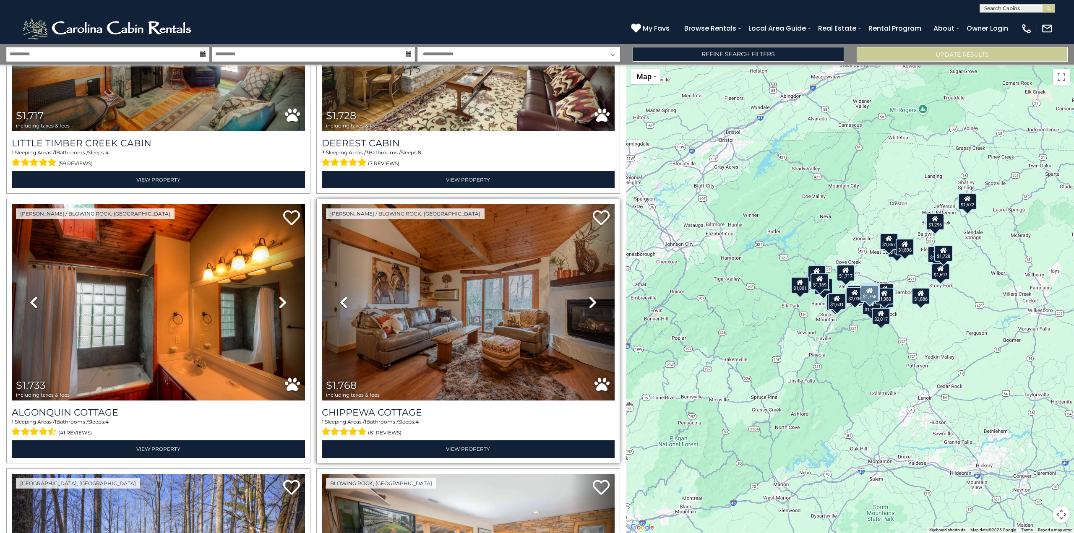
click at [589, 296] on icon at bounding box center [593, 302] width 8 height 13
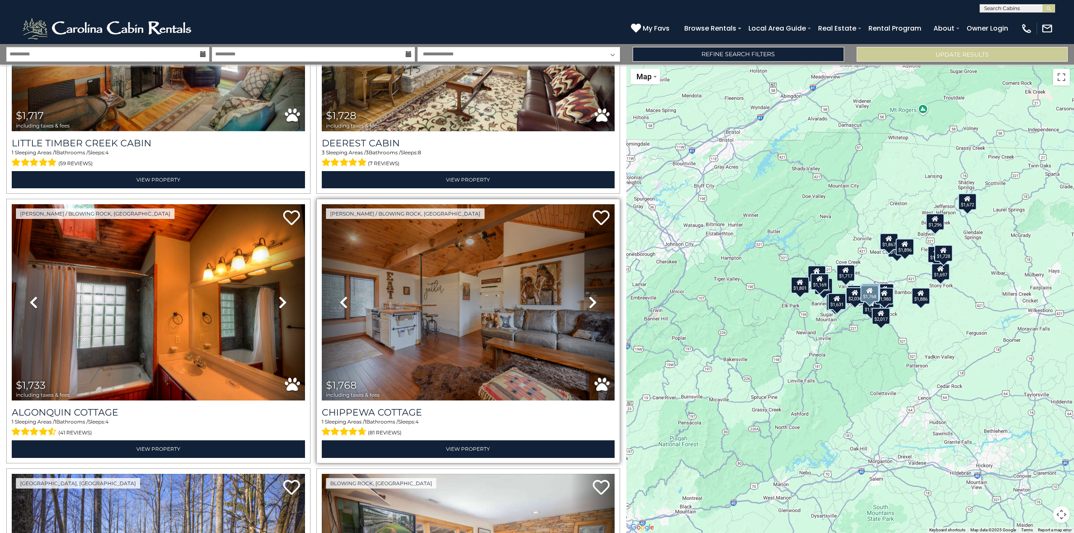
click at [589, 296] on icon at bounding box center [593, 302] width 8 height 13
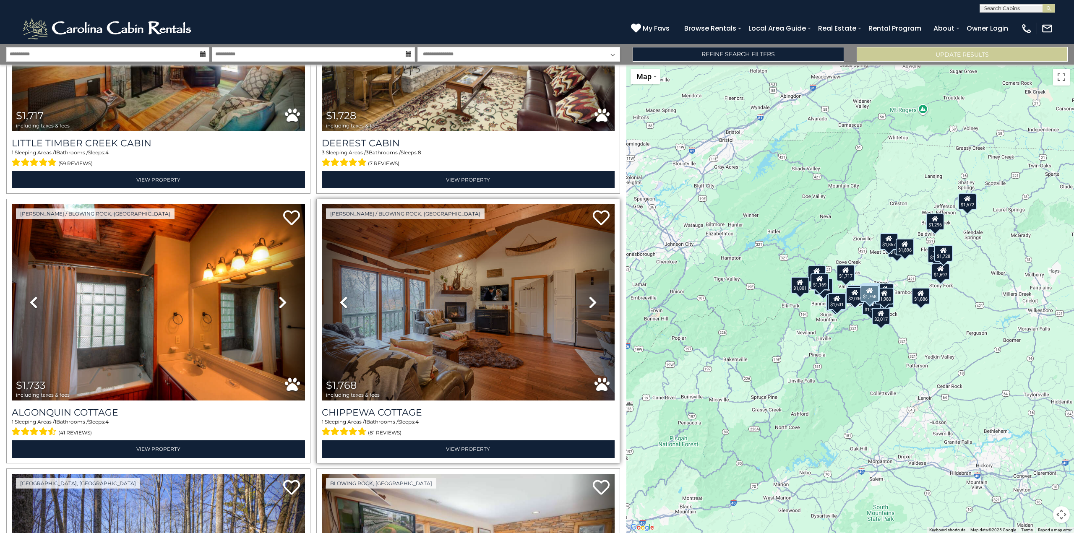
click at [589, 296] on icon at bounding box center [593, 302] width 8 height 13
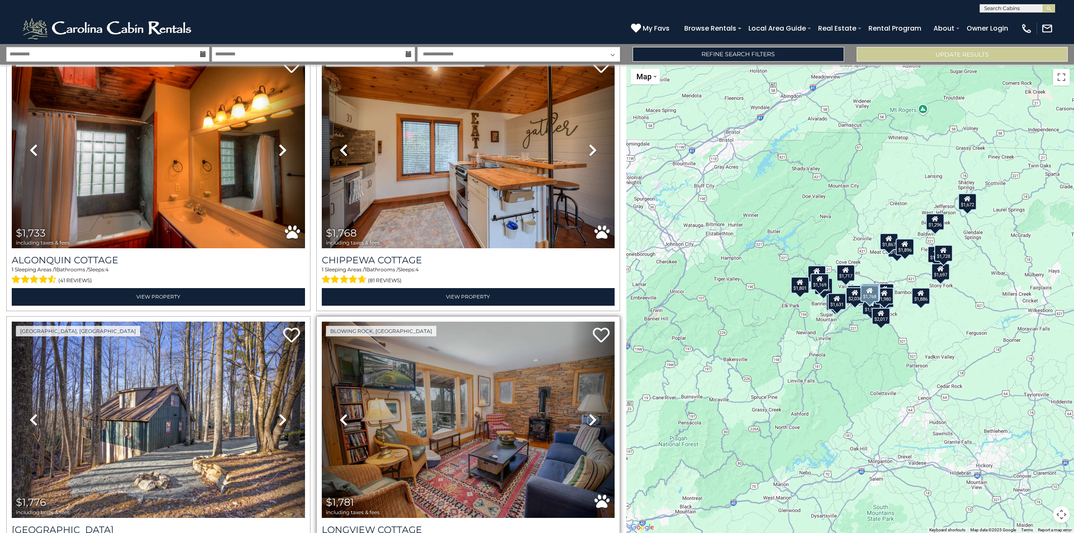
scroll to position [1720, 0]
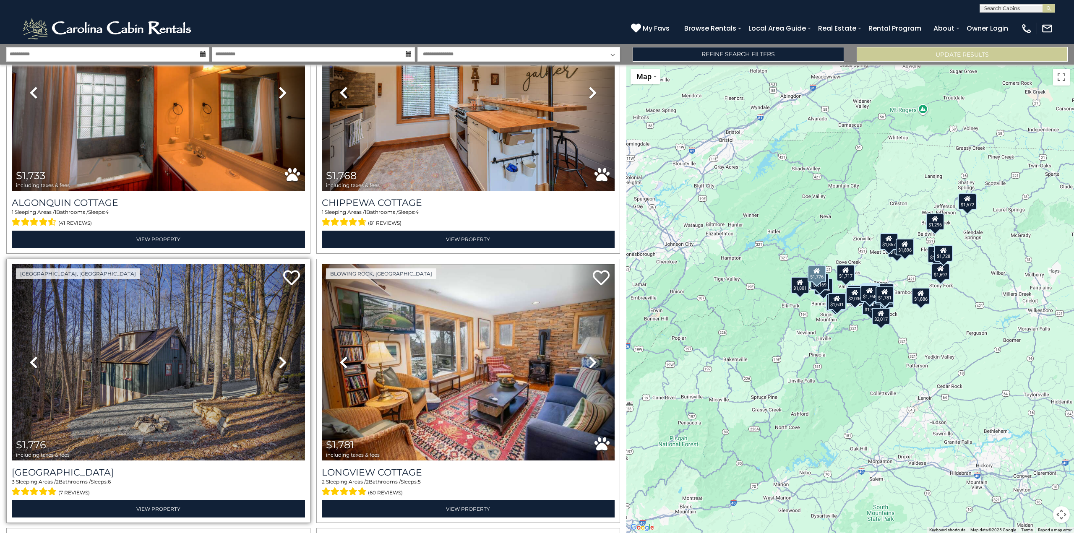
click at [284, 356] on icon at bounding box center [283, 362] width 8 height 13
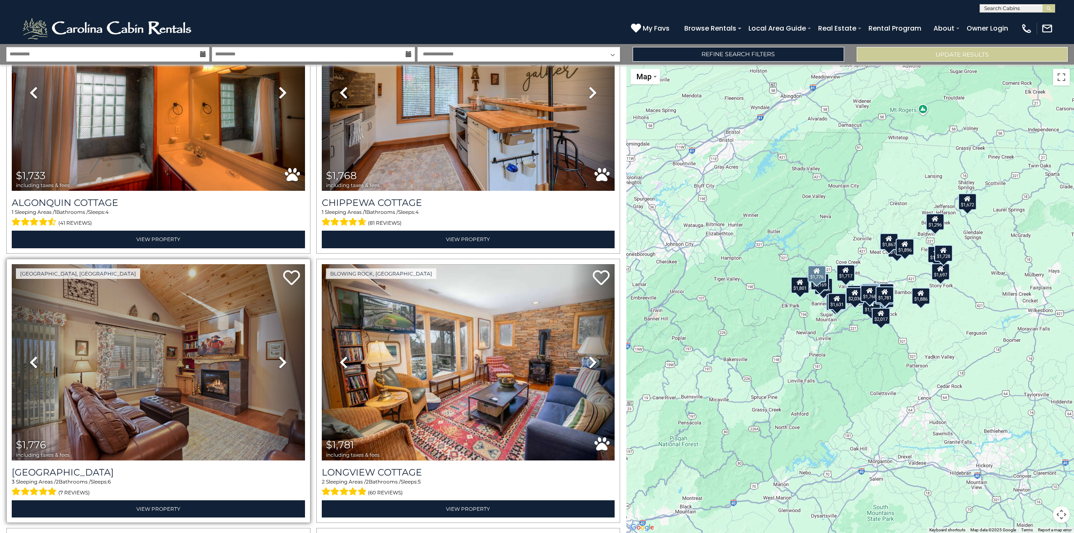
click at [282, 356] on icon at bounding box center [283, 362] width 8 height 13
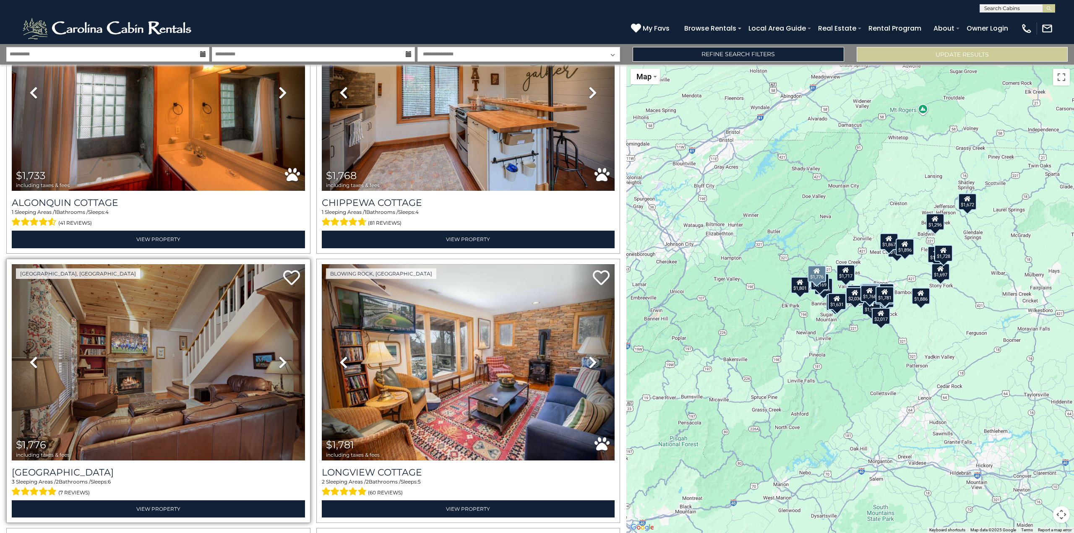
click at [282, 356] on icon at bounding box center [283, 362] width 8 height 13
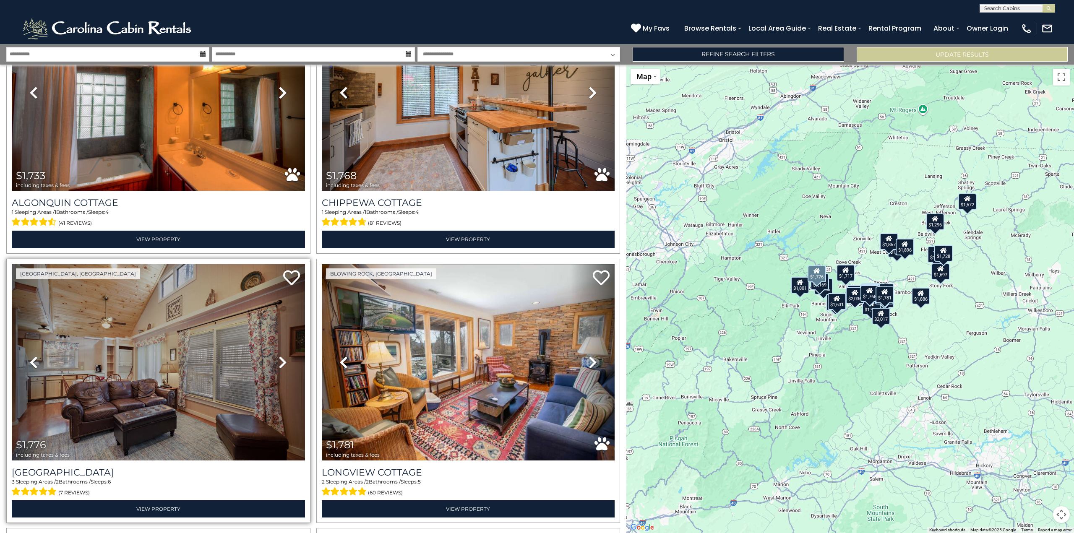
click at [282, 356] on icon at bounding box center [283, 362] width 8 height 13
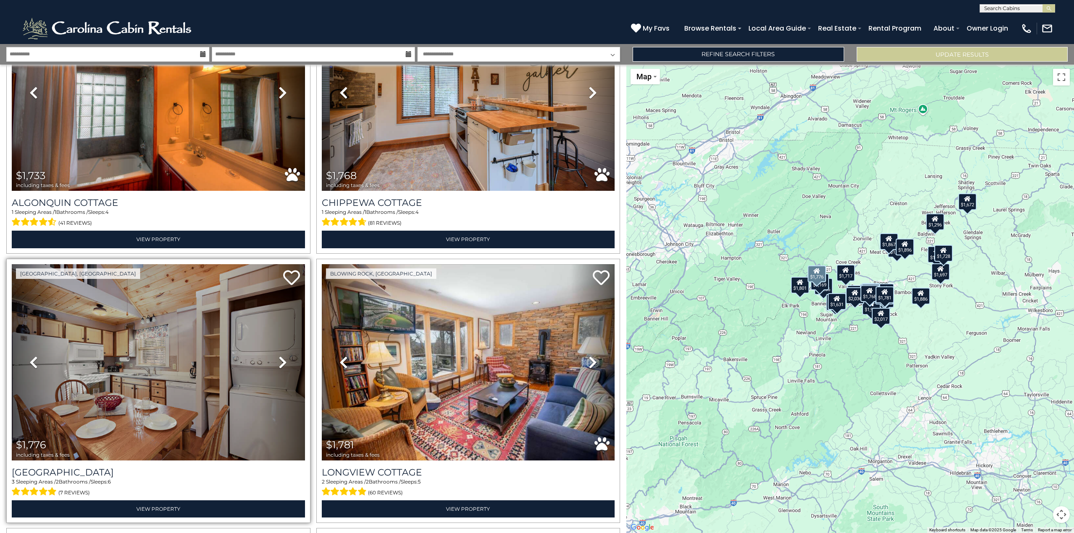
click at [282, 356] on icon at bounding box center [283, 362] width 8 height 13
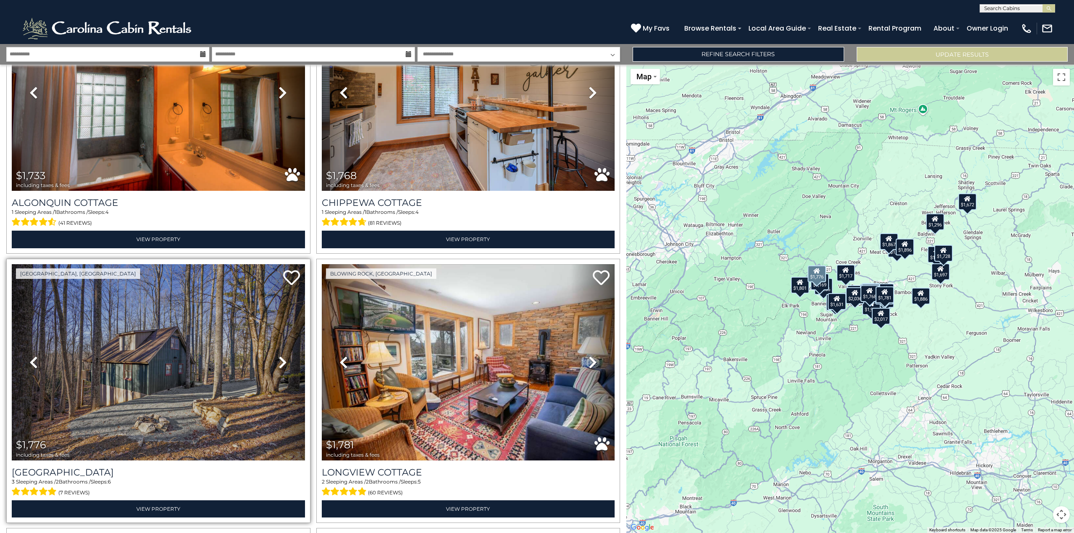
click at [282, 356] on icon at bounding box center [283, 362] width 8 height 13
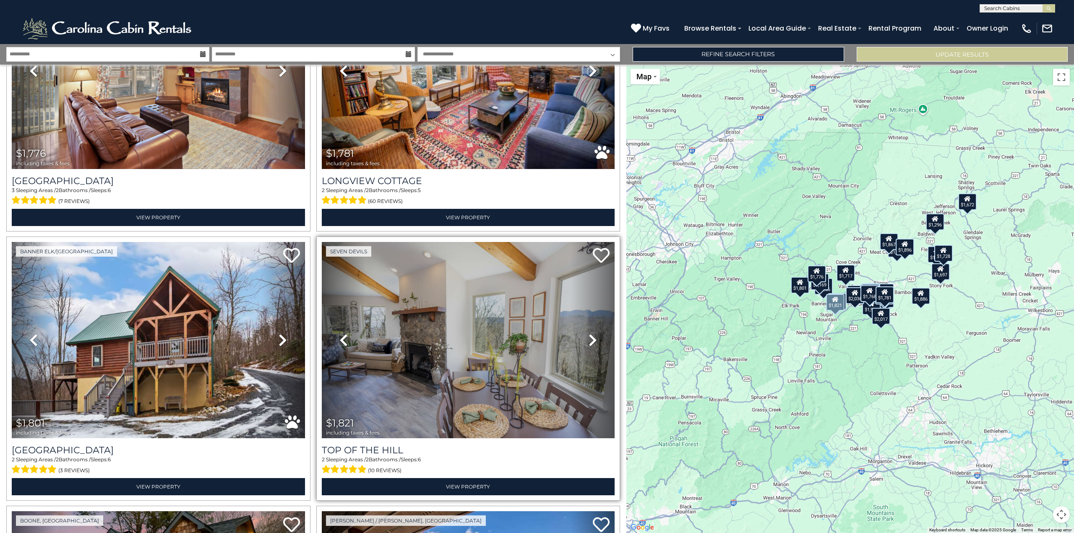
scroll to position [2098, 0]
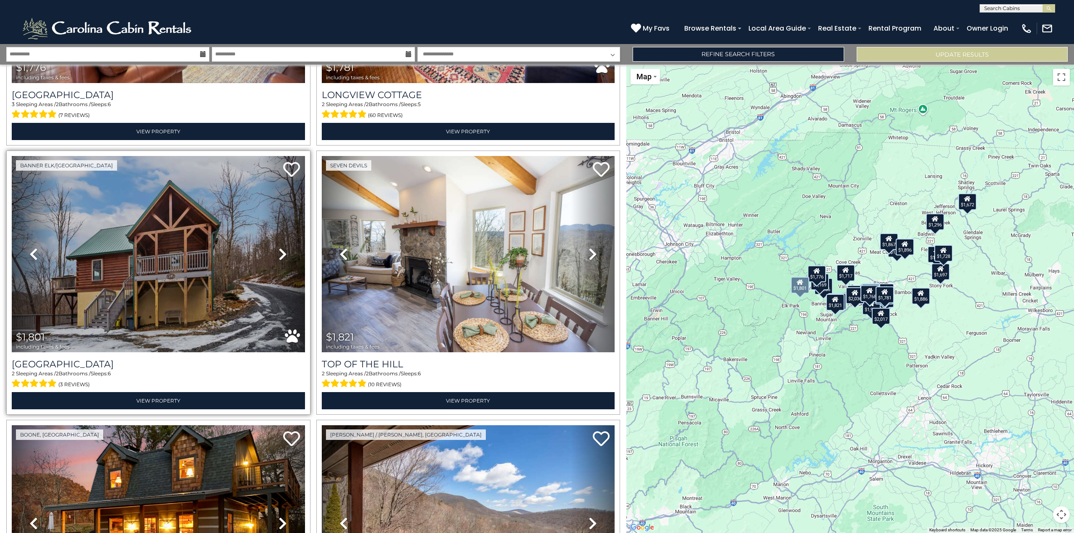
click at [280, 248] on icon at bounding box center [283, 254] width 8 height 13
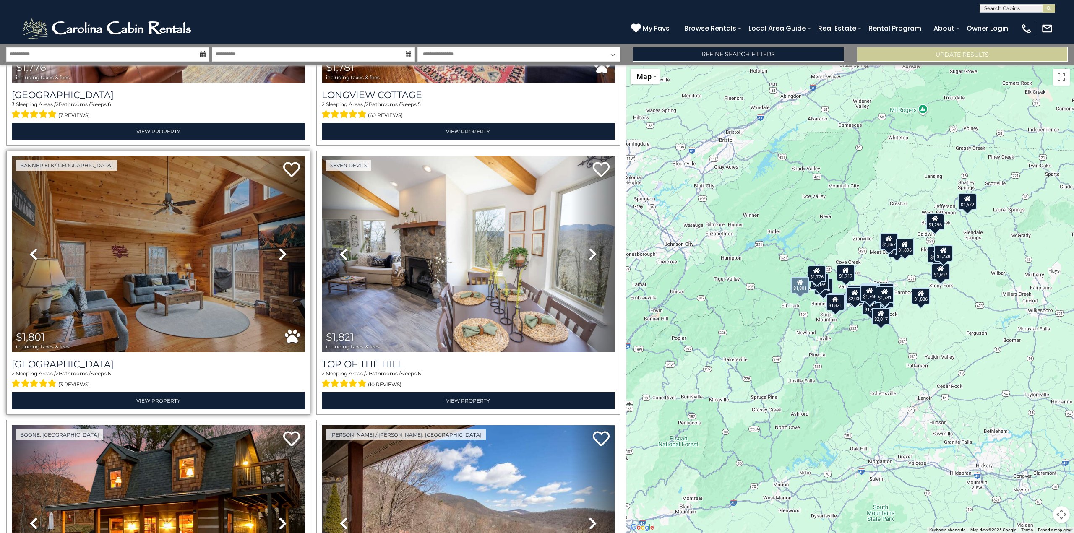
click at [280, 248] on icon at bounding box center [283, 254] width 8 height 13
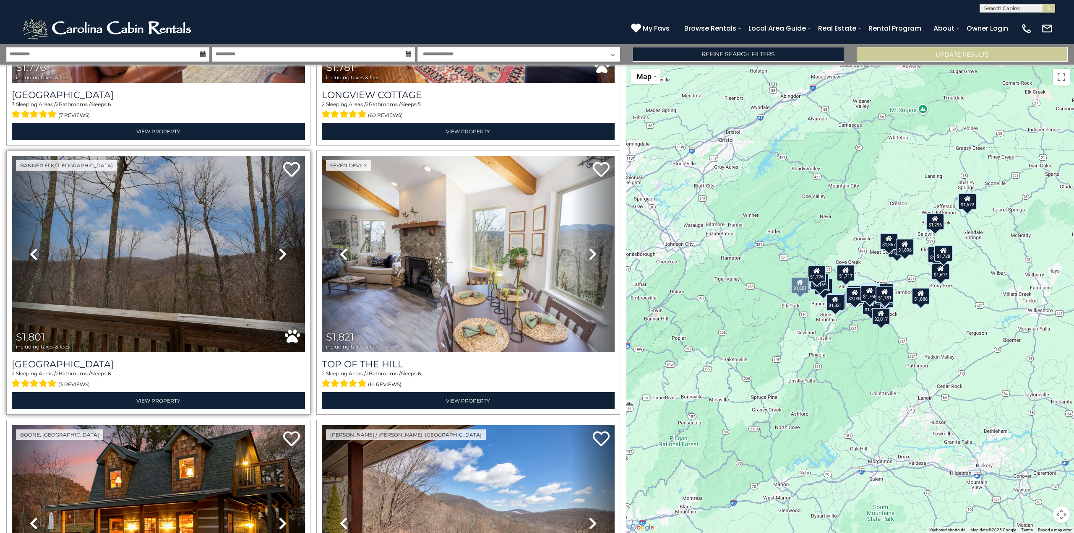
click at [280, 248] on icon at bounding box center [283, 254] width 8 height 13
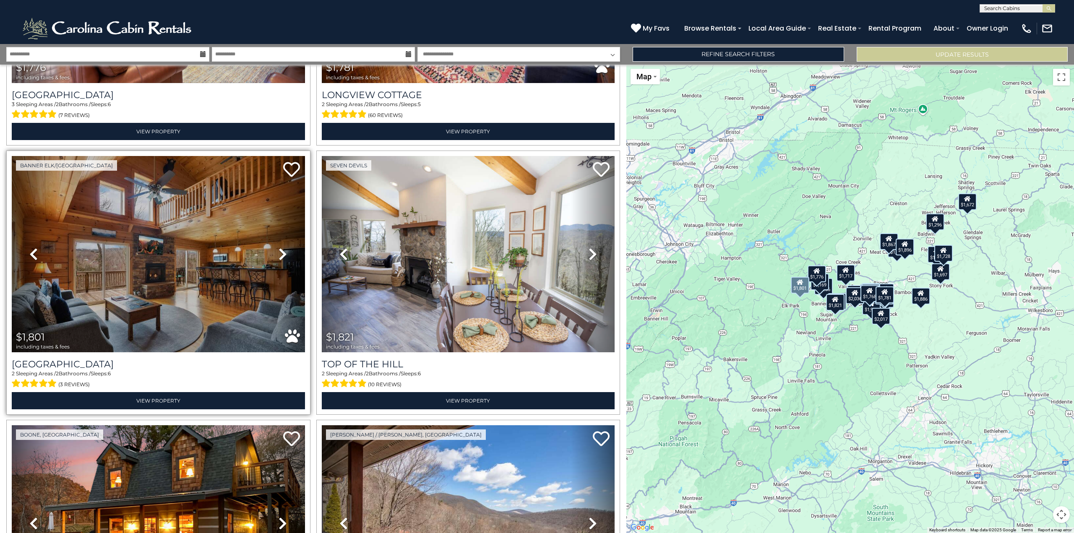
click at [280, 248] on icon at bounding box center [283, 254] width 8 height 13
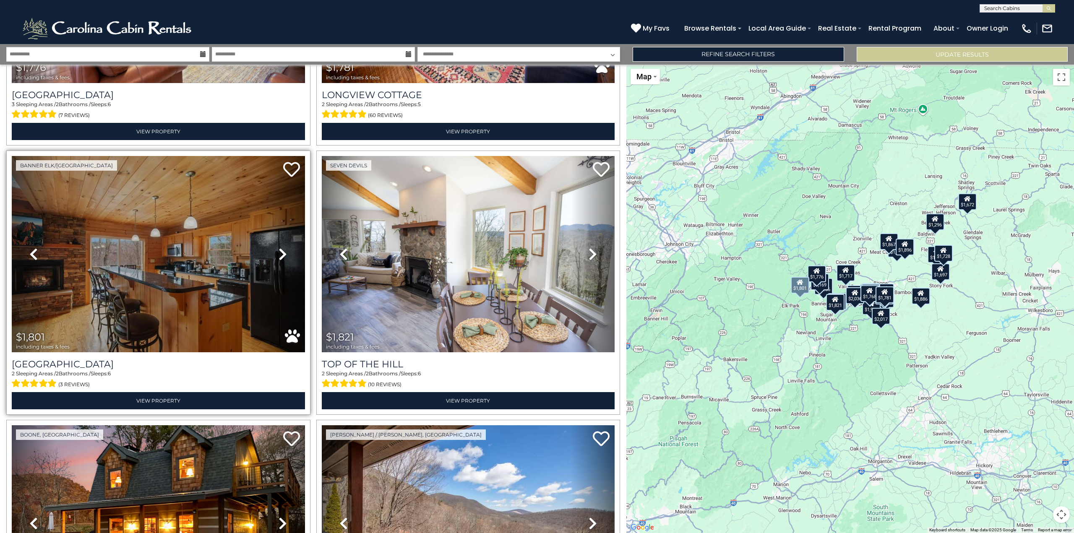
click at [280, 248] on icon at bounding box center [283, 254] width 8 height 13
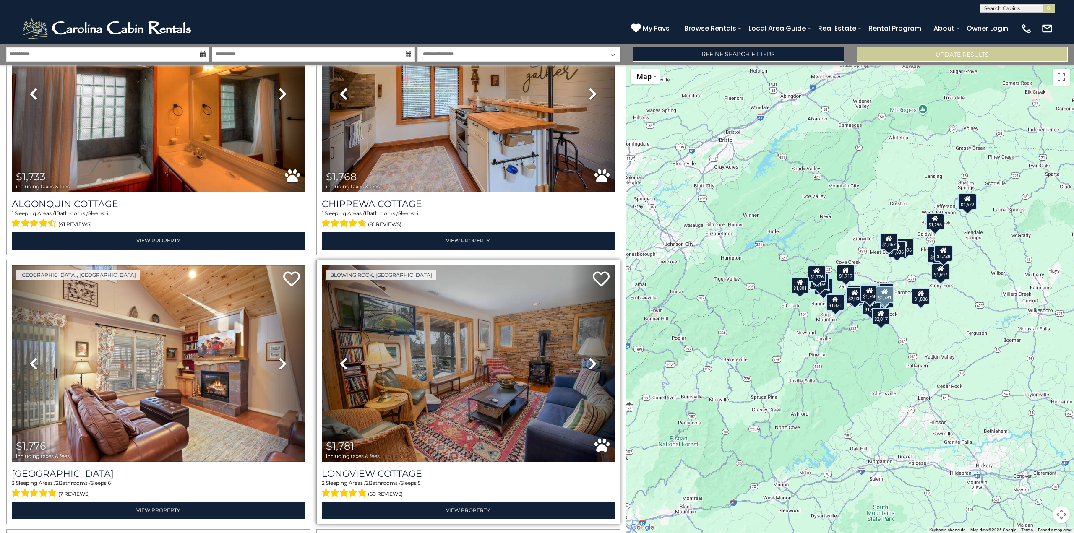
scroll to position [1636, 0]
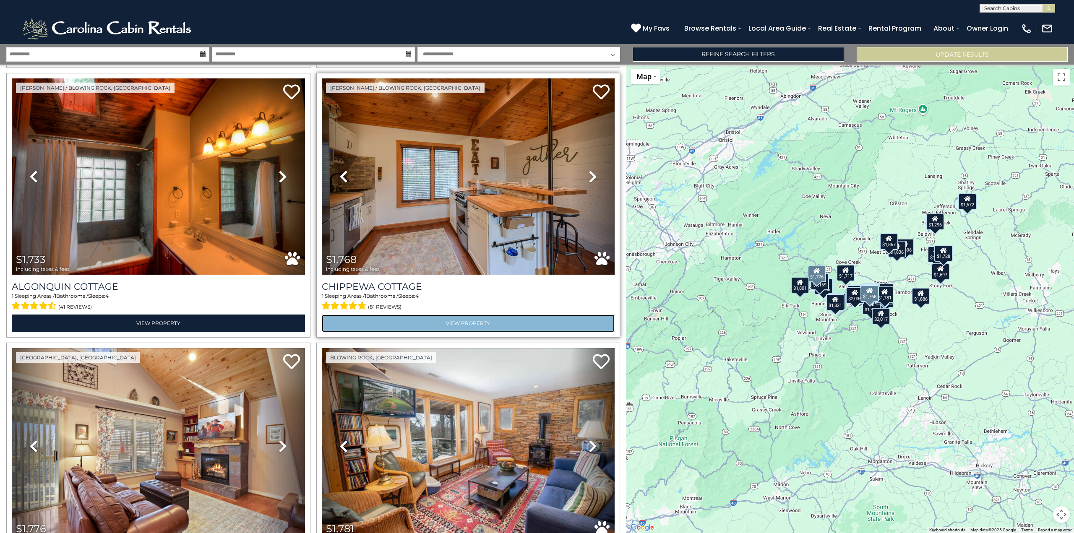
click at [501, 315] on link "View Property" at bounding box center [468, 323] width 293 height 17
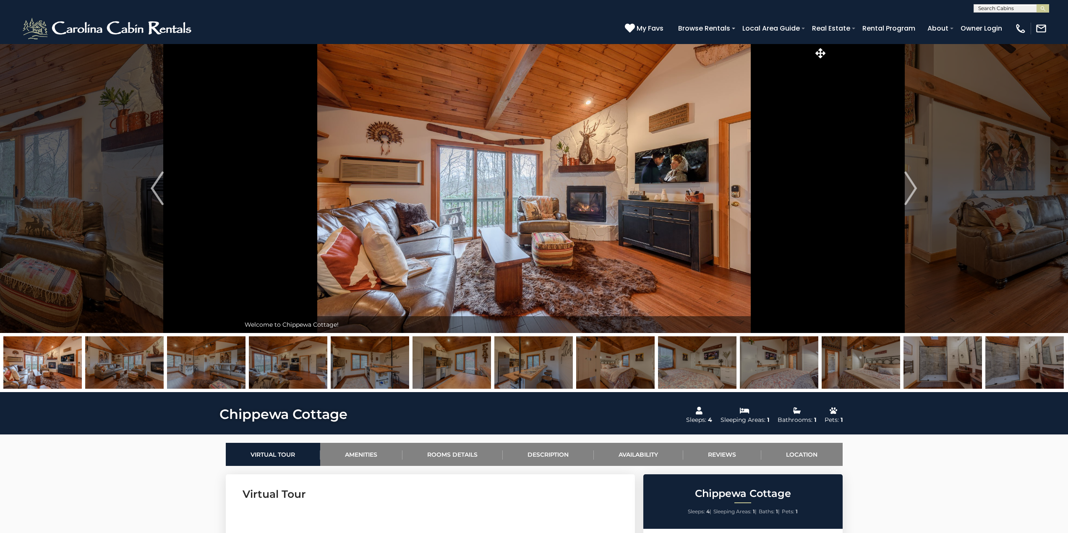
click at [617, 367] on img at bounding box center [615, 363] width 78 height 52
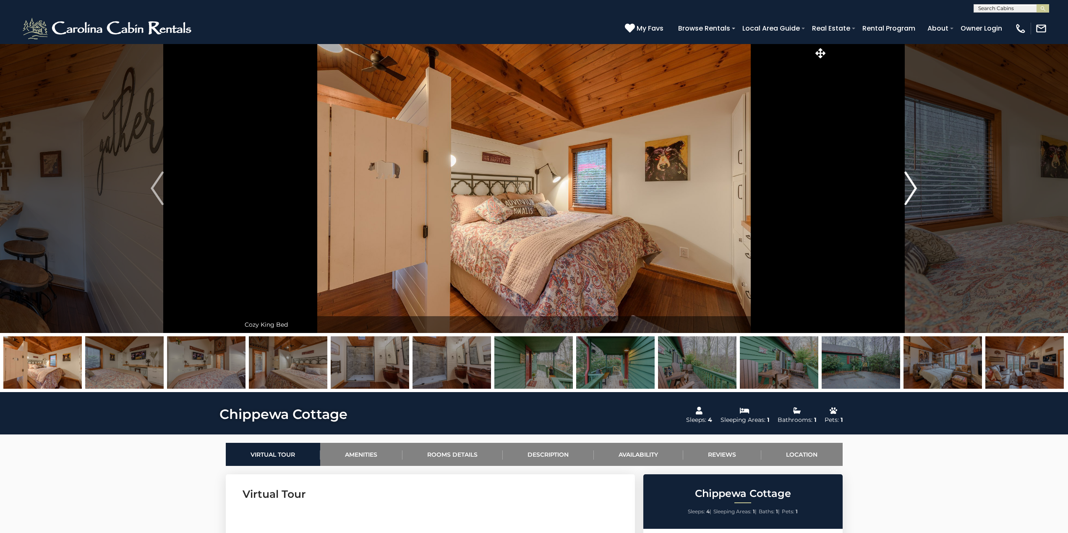
click at [912, 190] on img "Next" at bounding box center [910, 189] width 13 height 34
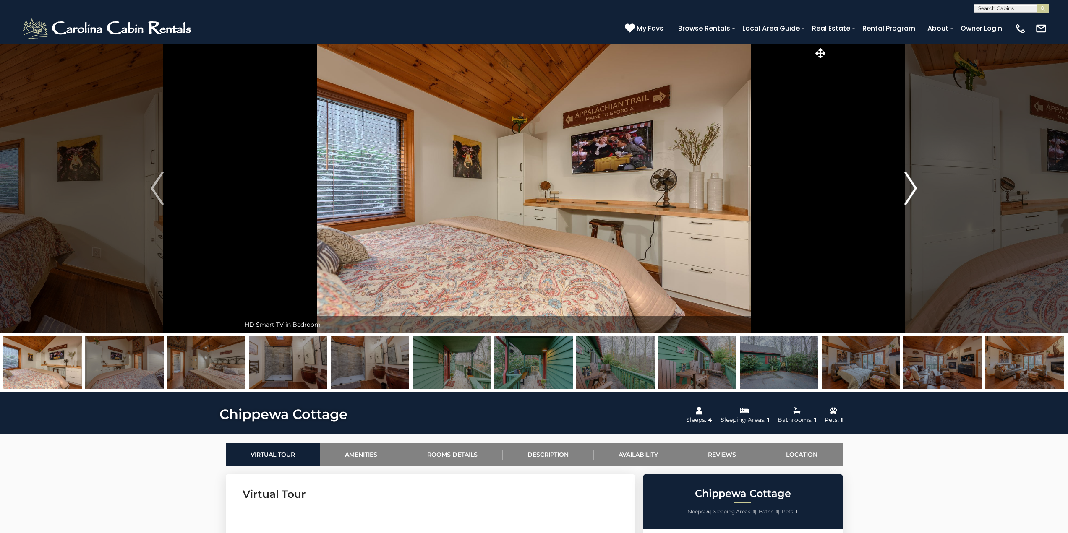
click at [911, 189] on img "Next" at bounding box center [910, 189] width 13 height 34
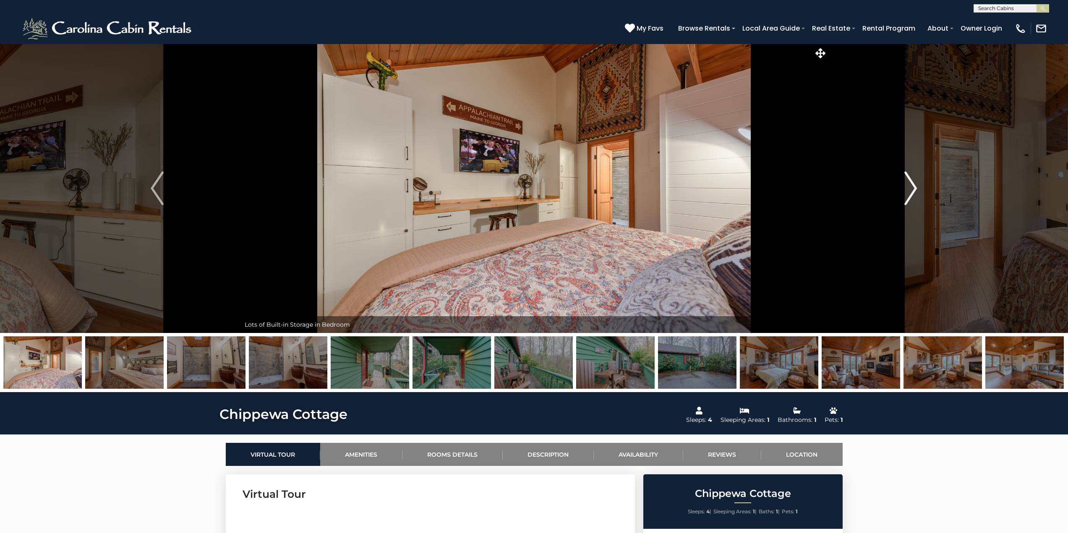
click at [911, 189] on img "Next" at bounding box center [910, 189] width 13 height 34
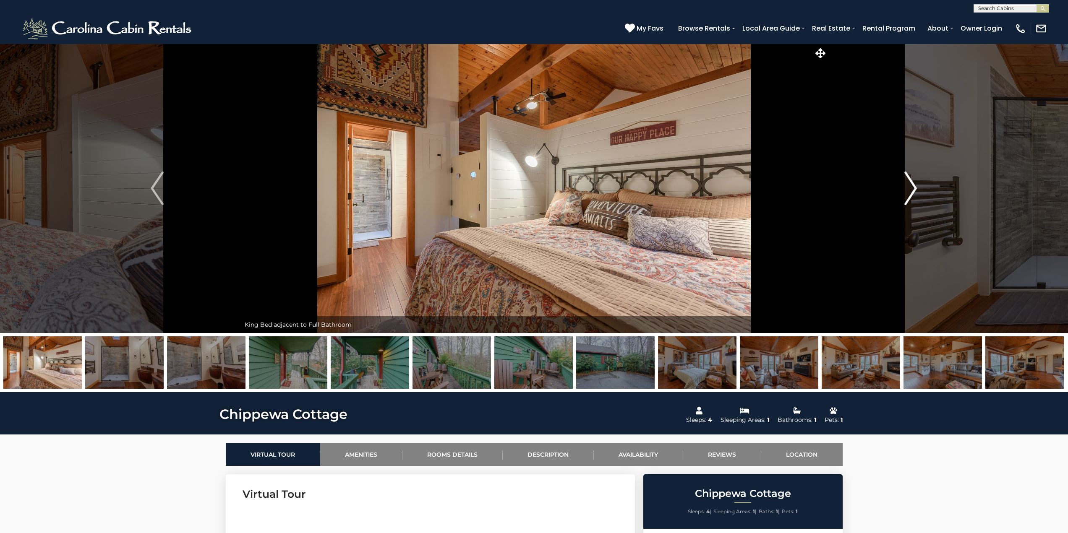
click at [911, 189] on img "Next" at bounding box center [910, 189] width 13 height 34
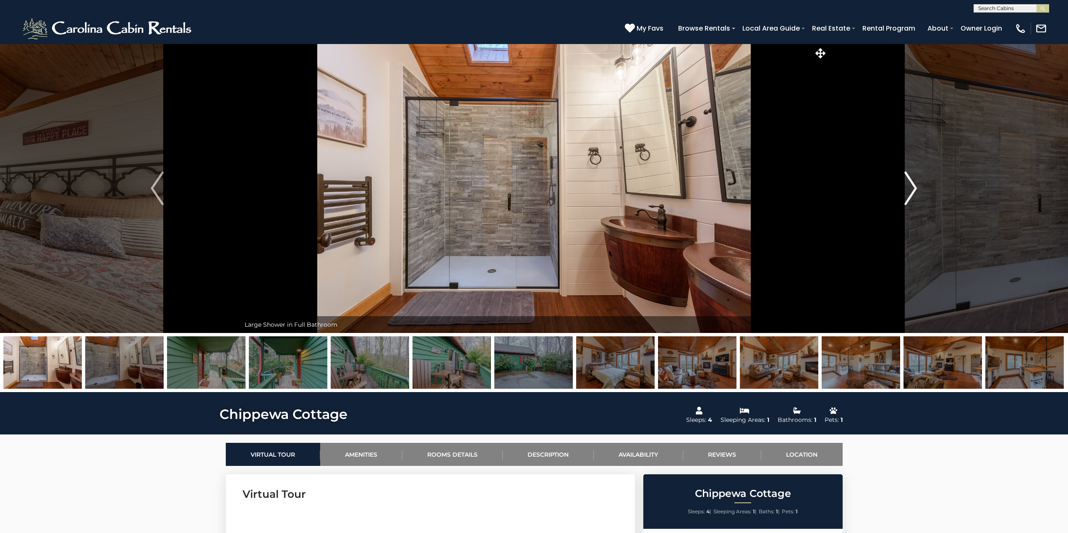
click at [911, 189] on img "Next" at bounding box center [910, 189] width 13 height 34
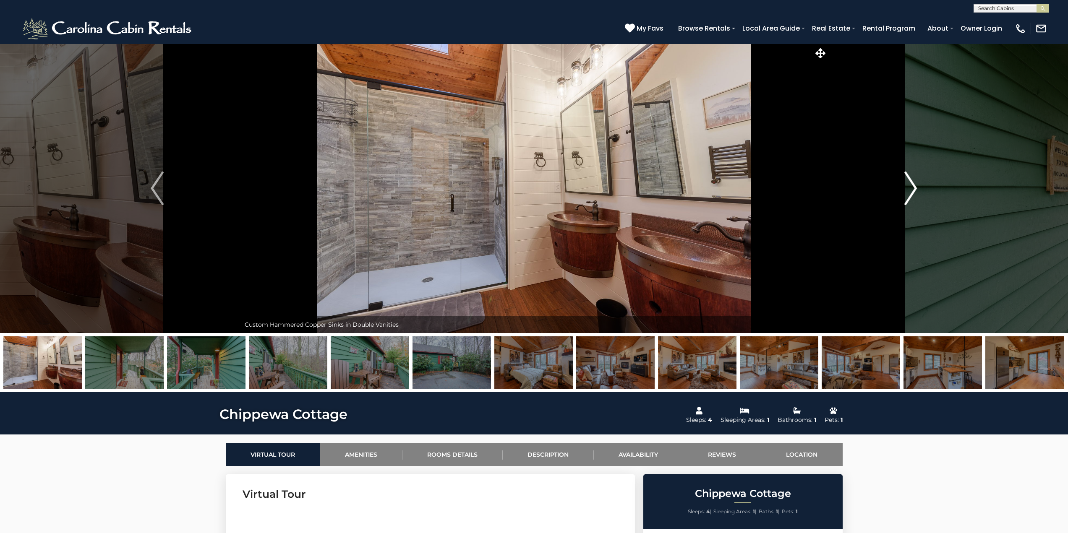
click at [911, 189] on img "Next" at bounding box center [910, 189] width 13 height 34
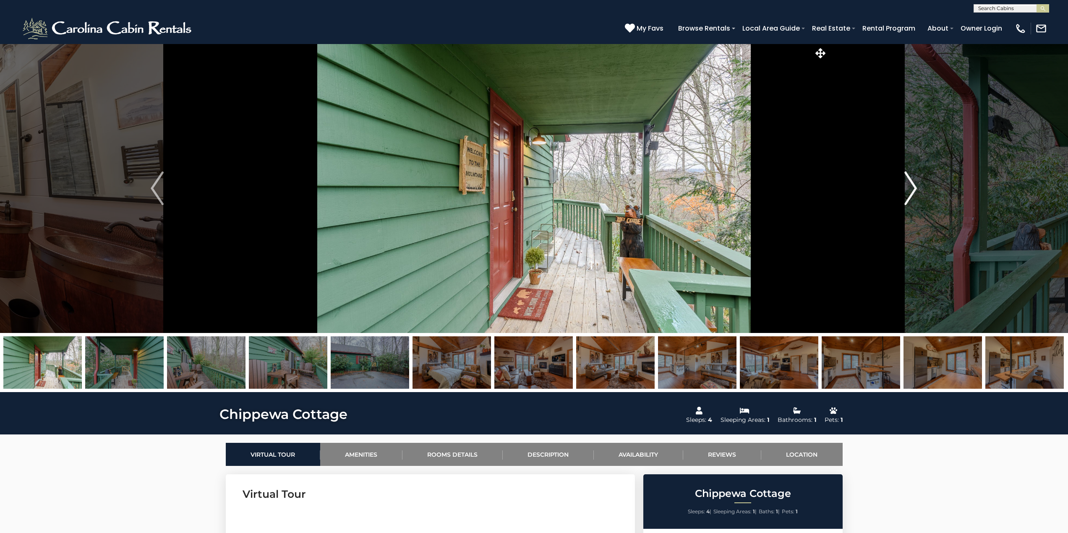
click at [911, 189] on img "Next" at bounding box center [910, 189] width 13 height 34
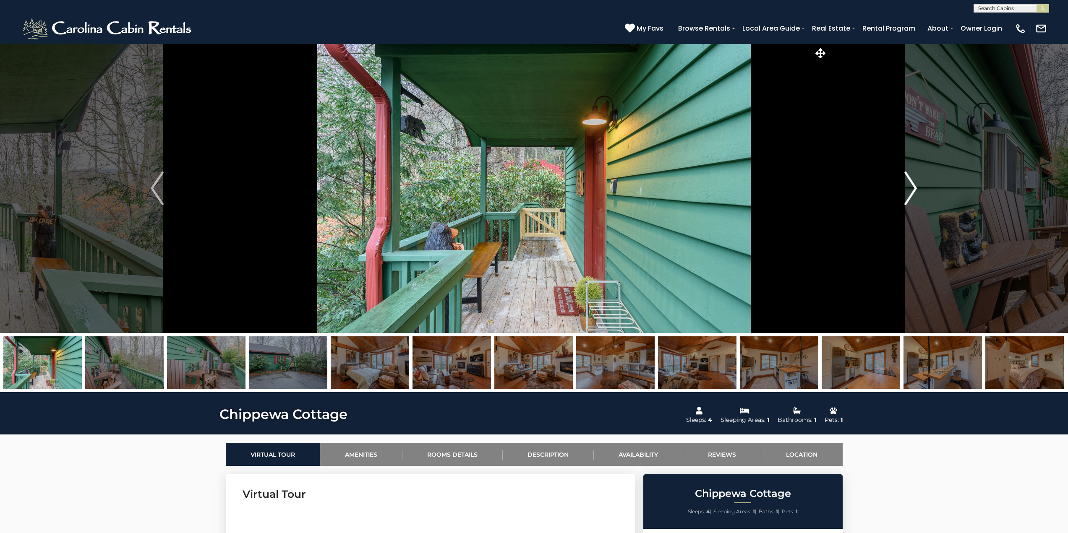
click at [911, 189] on img "Next" at bounding box center [910, 189] width 13 height 34
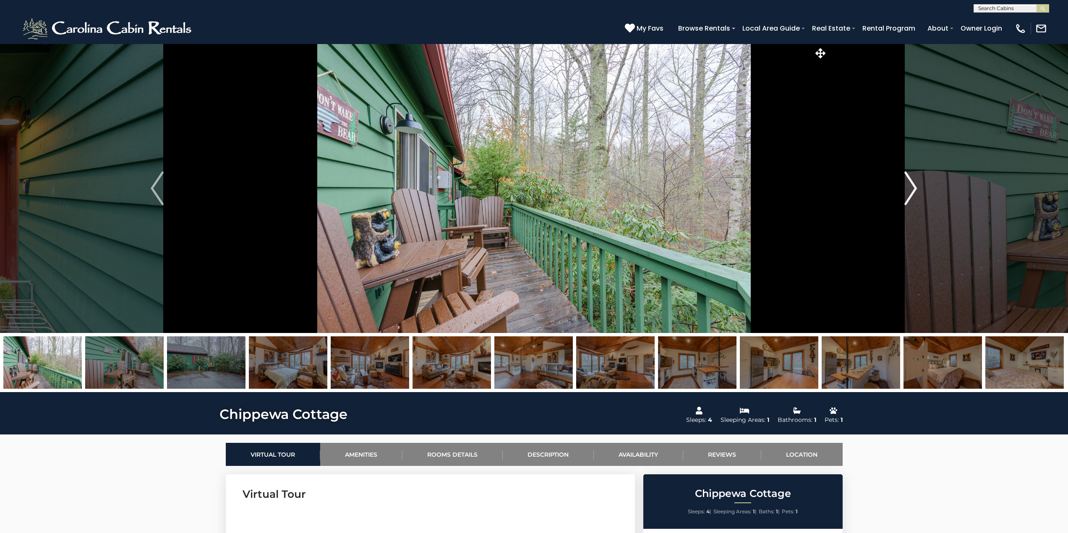
click at [911, 189] on img "Next" at bounding box center [910, 189] width 13 height 34
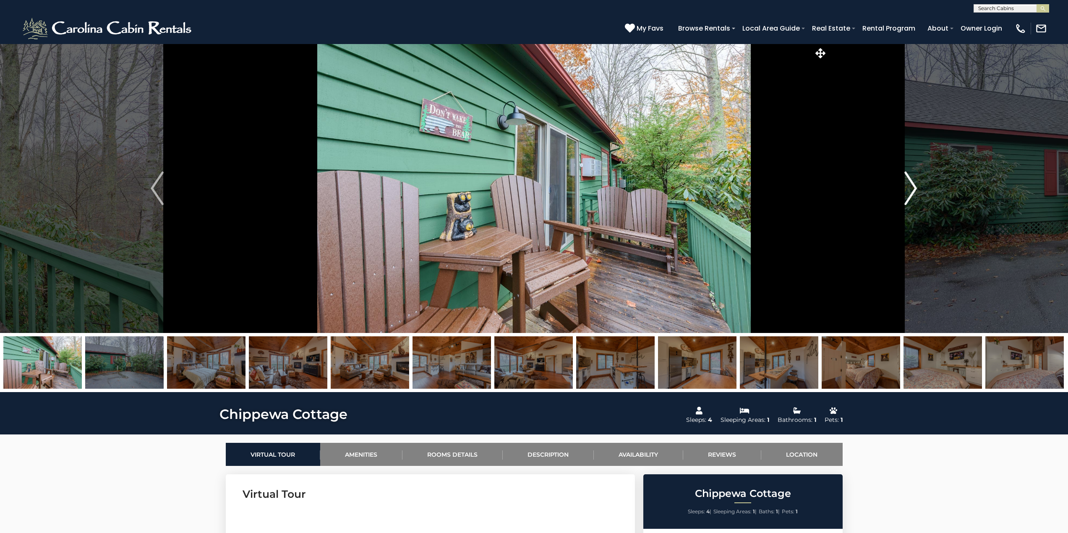
click at [911, 189] on img "Next" at bounding box center [910, 189] width 13 height 34
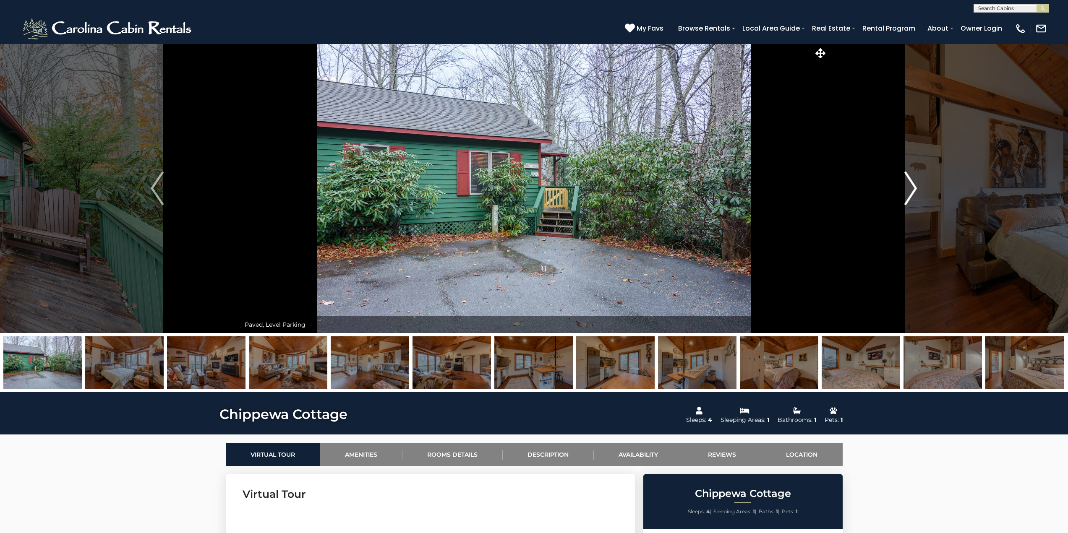
click at [908, 189] on img "Next" at bounding box center [910, 189] width 13 height 34
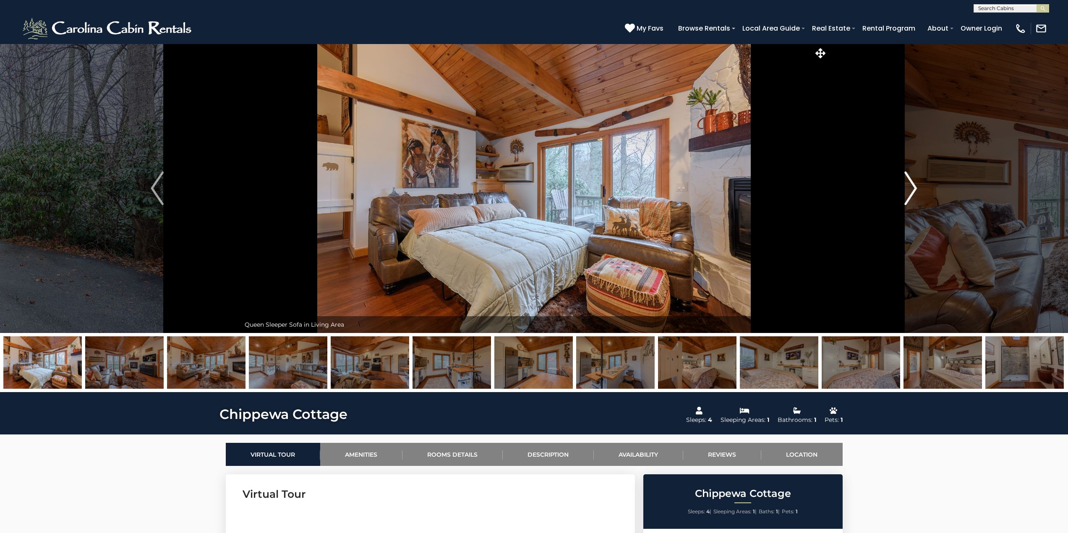
click at [908, 189] on img "Next" at bounding box center [910, 189] width 13 height 34
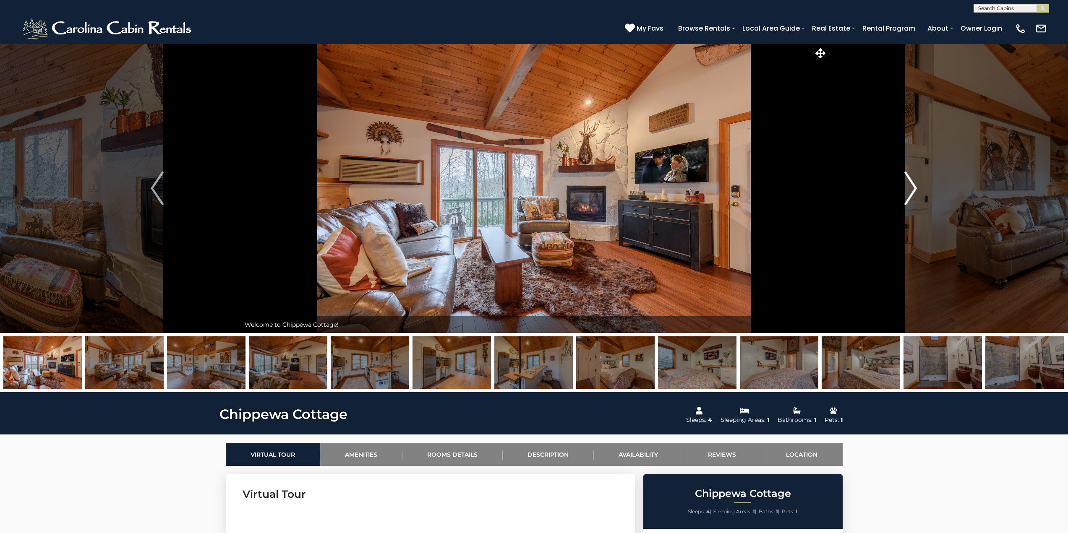
click at [908, 189] on img "Next" at bounding box center [910, 189] width 13 height 34
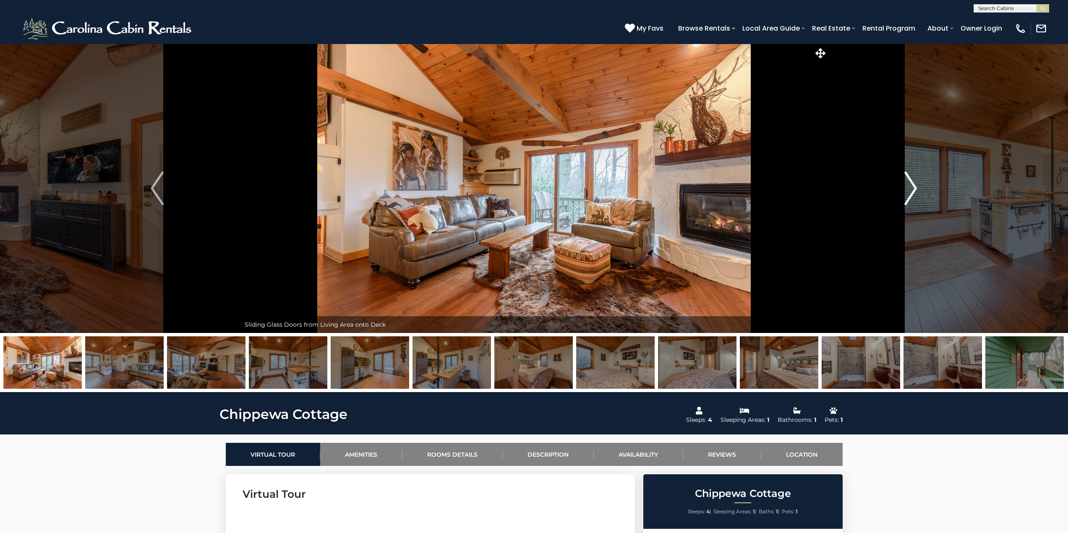
click at [908, 189] on img "Next" at bounding box center [910, 189] width 13 height 34
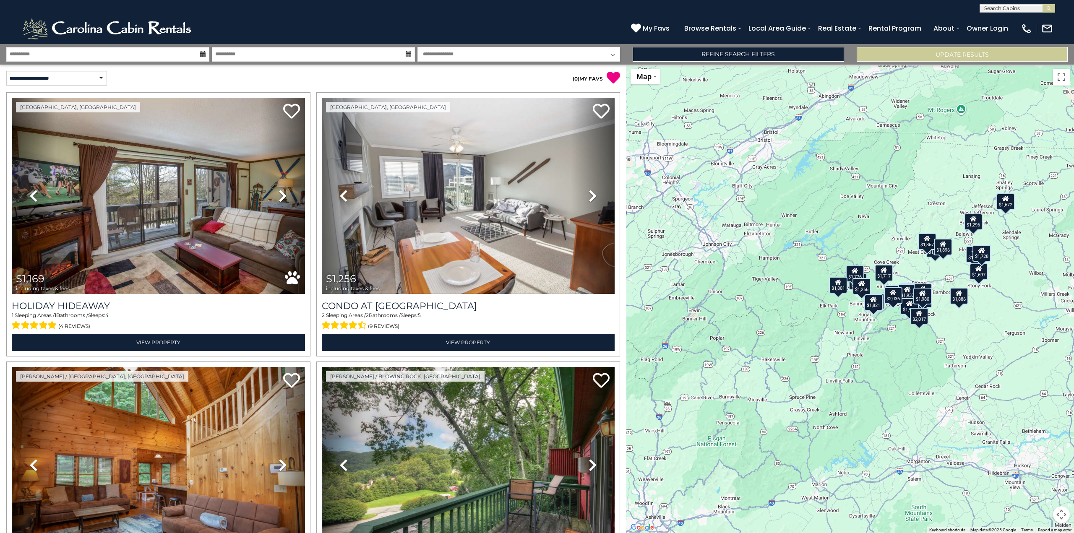
click at [1061, 512] on button "Map camera controls" at bounding box center [1061, 514] width 17 height 17
click at [1041, 476] on button "Zoom in" at bounding box center [1040, 472] width 17 height 17
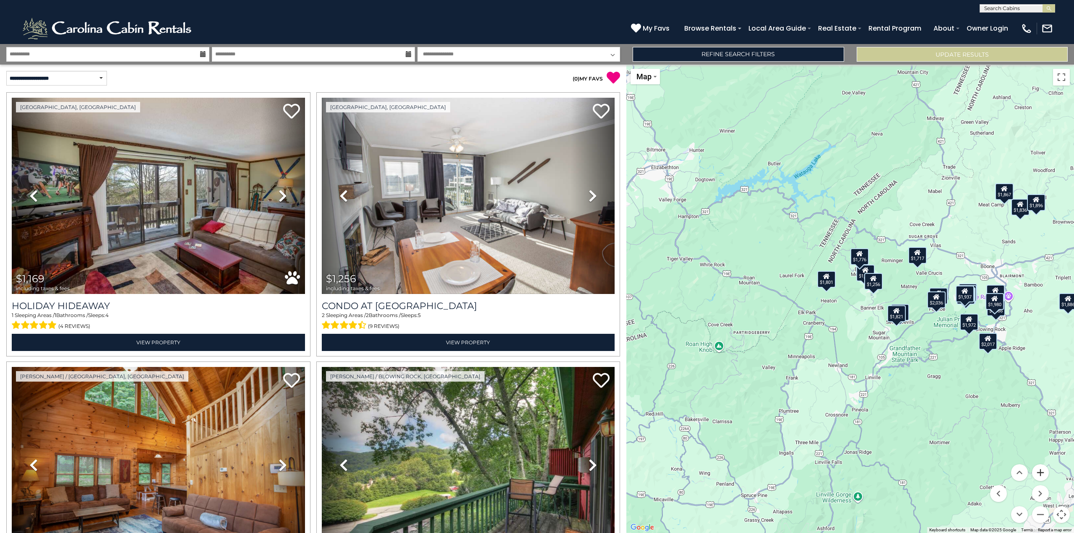
click at [1041, 475] on button "Zoom in" at bounding box center [1040, 472] width 17 height 17
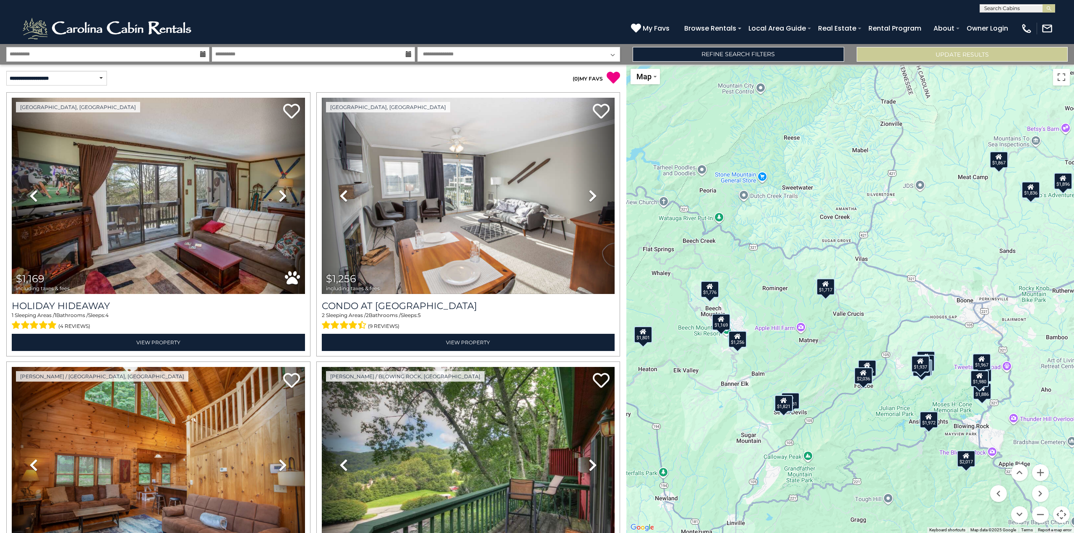
drag, startPoint x: 965, startPoint y: 386, endPoint x: 839, endPoint y: 455, distance: 144.4
click at [838, 455] on div "$1,169 $1,256 $1,296 $1,449 $1,453 $1,473 $1,631 $1,672 $1,680 $1,697 $1,717 $1…" at bounding box center [850, 299] width 448 height 469
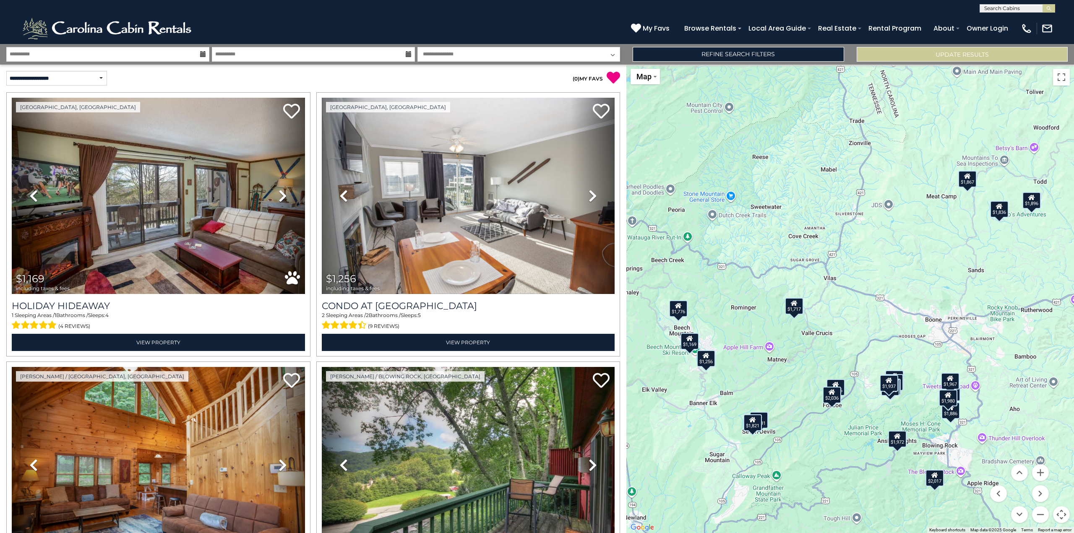
drag, startPoint x: 893, startPoint y: 322, endPoint x: 832, endPoint y: 338, distance: 62.9
click at [833, 338] on div "$1,169 $1,256 $1,296 $1,449 $1,453 $1,473 $1,631 $1,672 $1,680 $1,697 $1,717 $1…" at bounding box center [850, 299] width 448 height 469
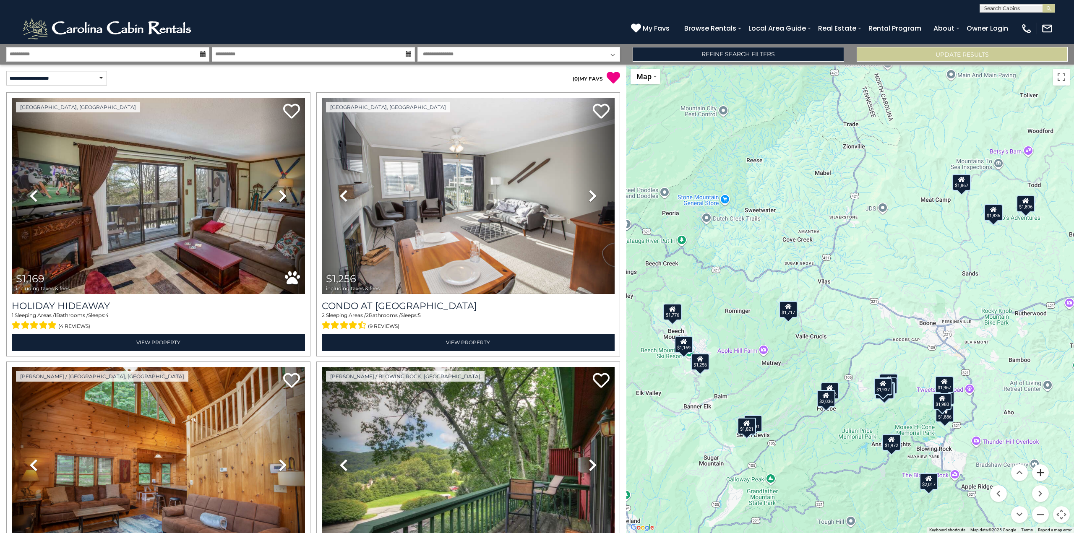
click at [1039, 470] on button "Zoom in" at bounding box center [1040, 472] width 17 height 17
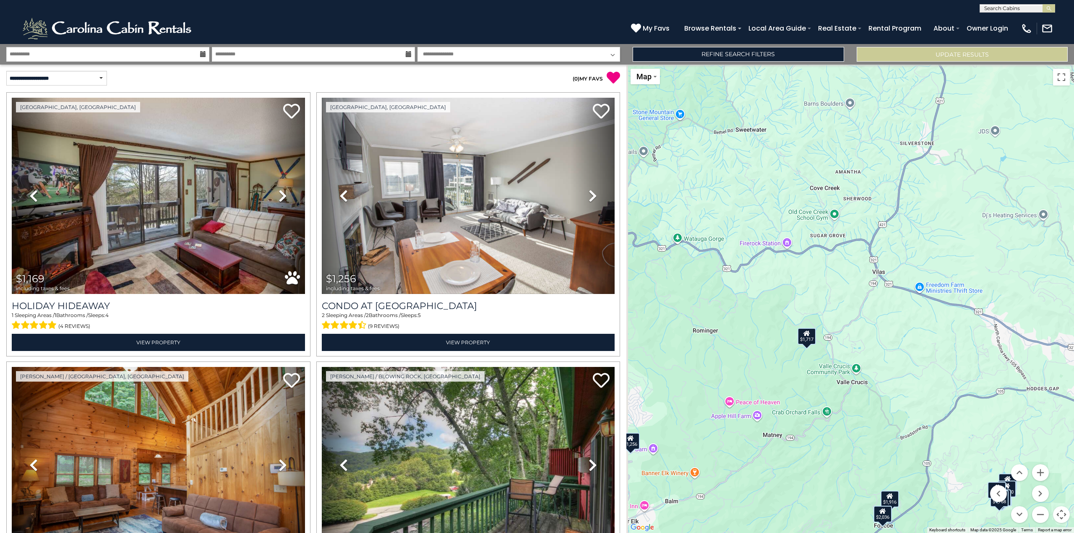
drag, startPoint x: 794, startPoint y: 342, endPoint x: 889, endPoint y: 352, distance: 95.4
click at [889, 352] on div "$1,169 $1,256 $1,296 $1,449 $1,453 $1,473 $1,631 $1,672 $1,680 $1,697 $1,717 $1…" at bounding box center [850, 299] width 448 height 469
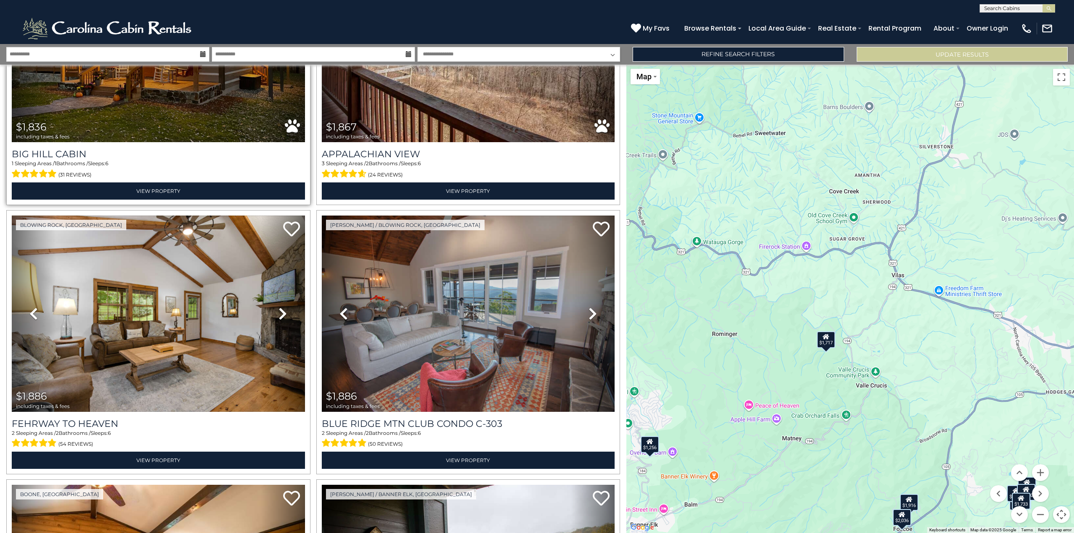
scroll to position [2602, 0]
